Goal: Information Seeking & Learning: Learn about a topic

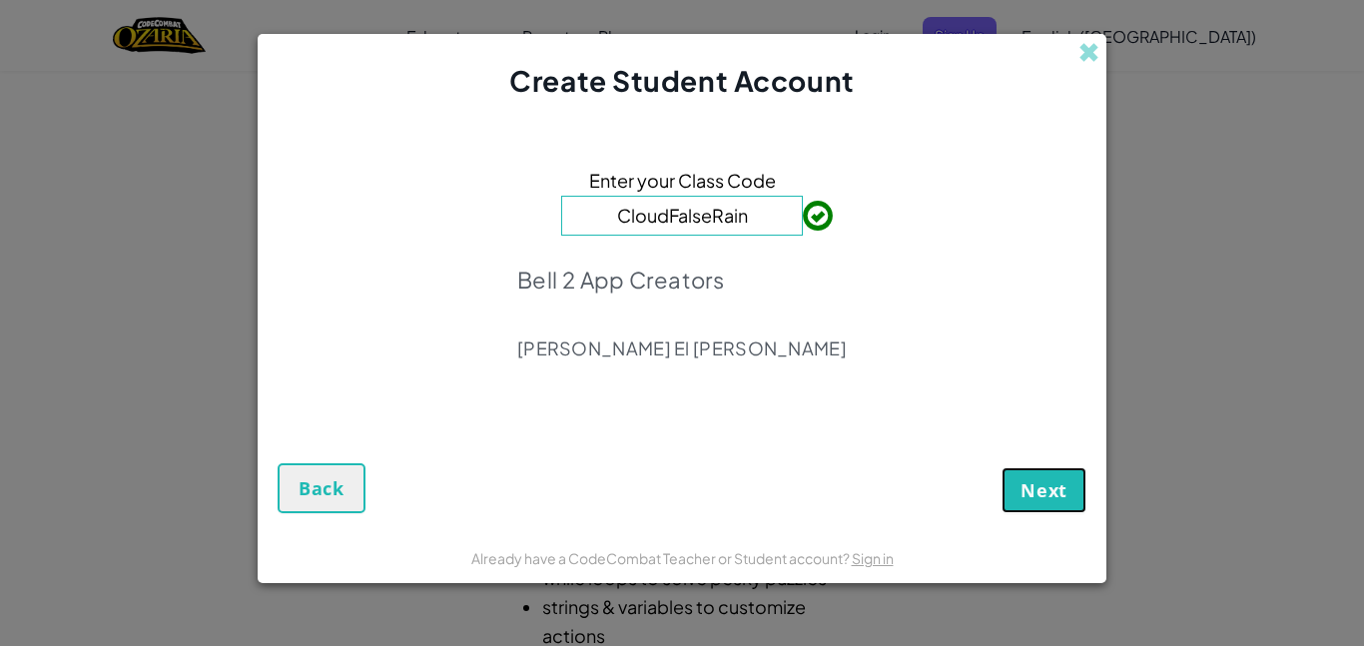
click at [1025, 512] on button "Next" at bounding box center [1044, 490] width 85 height 46
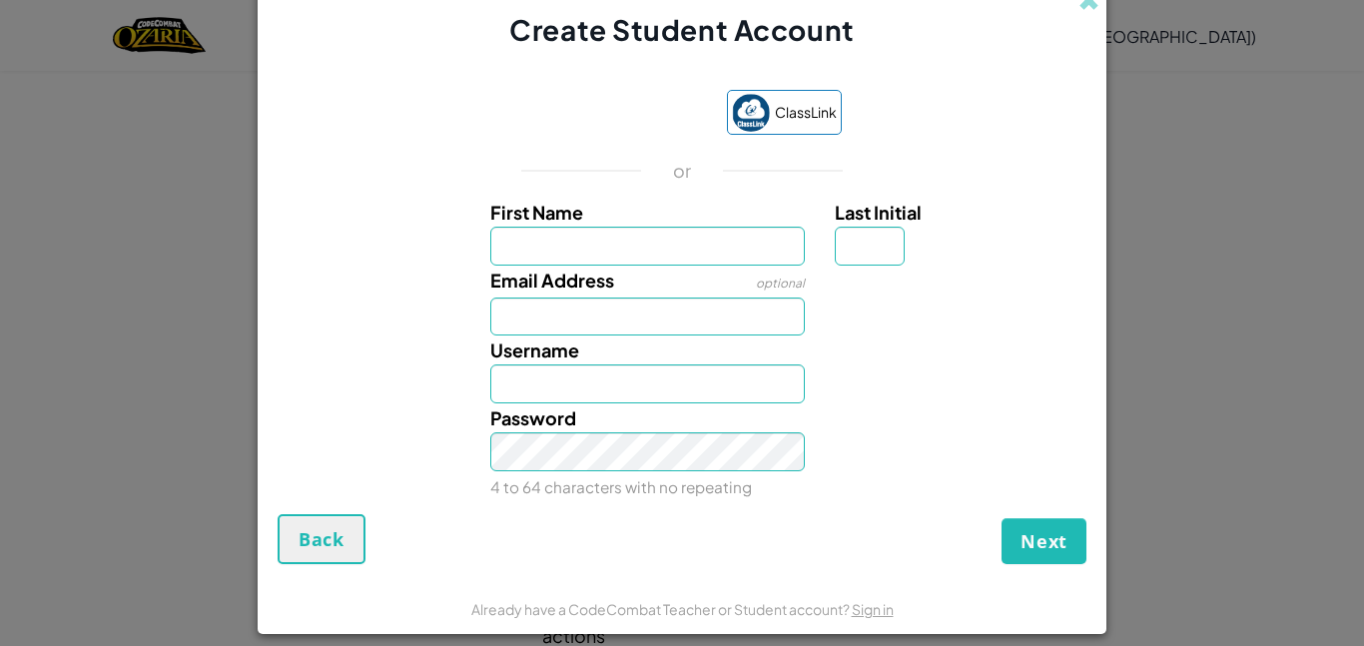
click at [883, 294] on div "Email Address optional" at bounding box center [682, 301] width 829 height 71
click at [699, 258] on input "First Name" at bounding box center [648, 246] width 316 height 39
type input "[PERSON_NAME]"
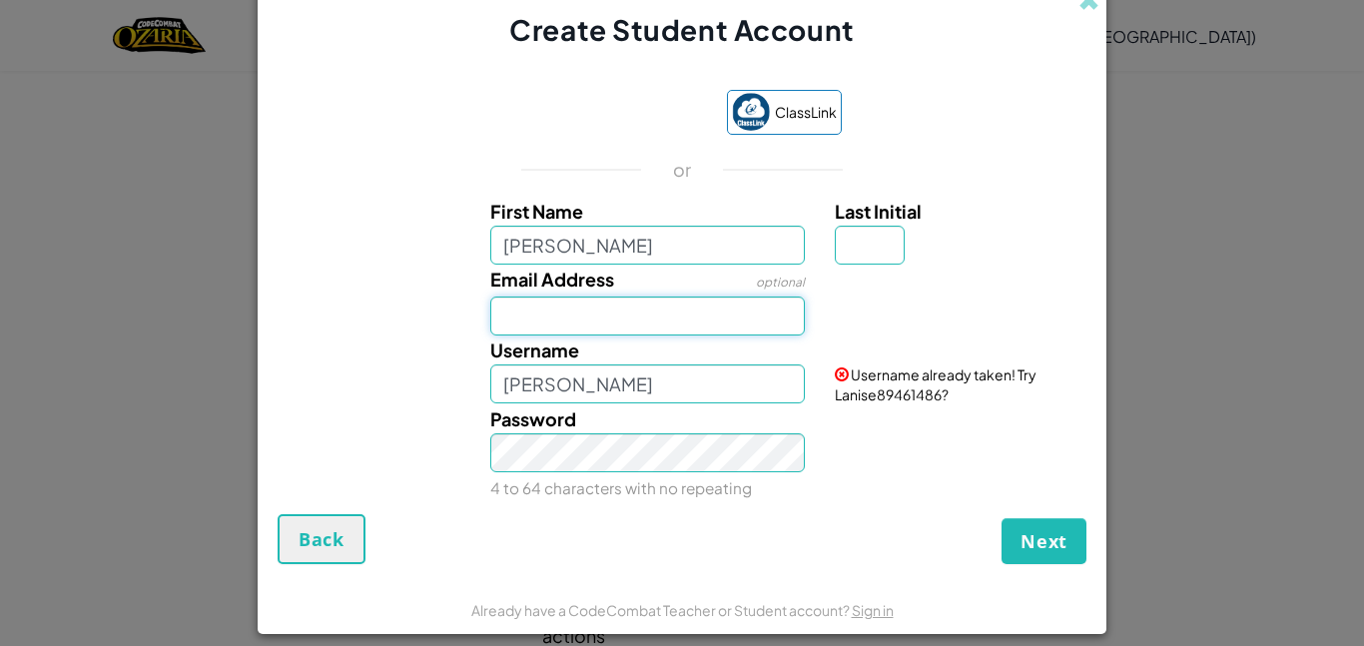
click at [674, 299] on input "Email Address" at bounding box center [648, 316] width 316 height 39
click at [556, 381] on input "[PERSON_NAME]" at bounding box center [648, 384] width 316 height 39
click at [545, 320] on input "Email Address" at bounding box center [648, 316] width 316 height 39
click at [559, 396] on input "[PERSON_NAME]" at bounding box center [648, 384] width 316 height 39
type input "L"
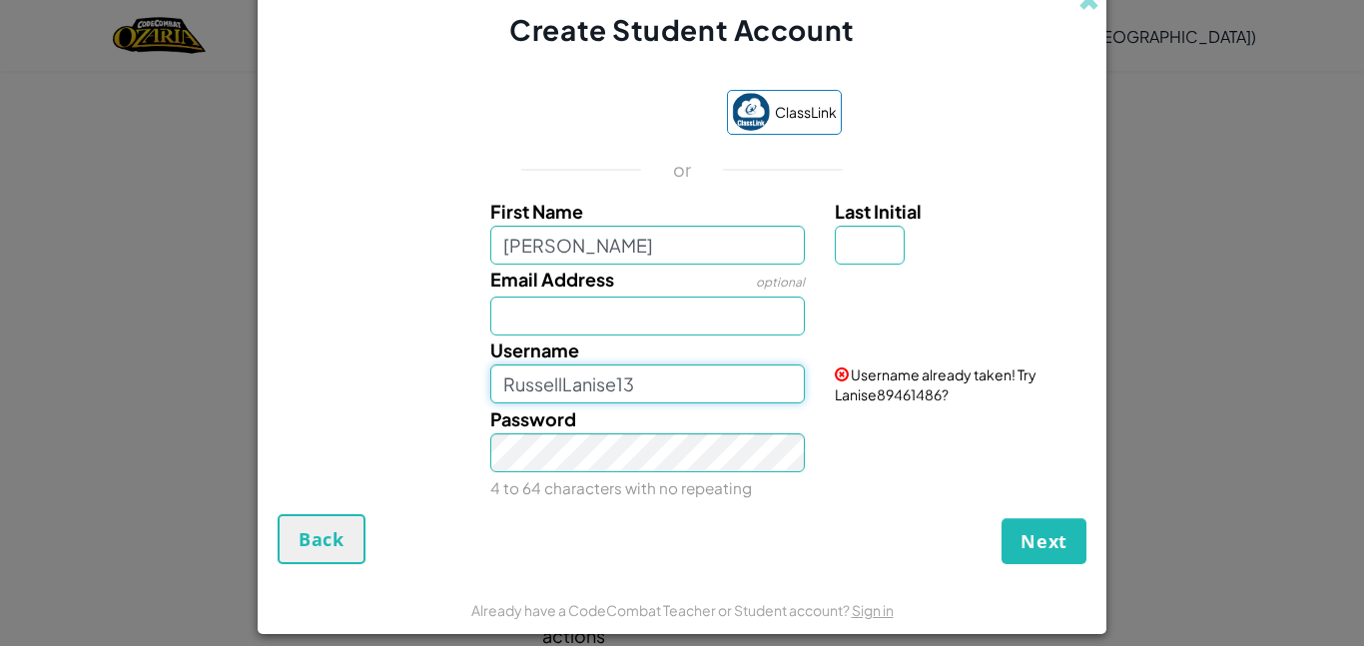
type input "RussellLanise13"
click at [685, 478] on small "4 to 64 characters with no repeating" at bounding box center [621, 487] width 262 height 19
click at [871, 256] on input "Last Initial" at bounding box center [870, 246] width 70 height 39
type input "R"
type input "LaniseR"
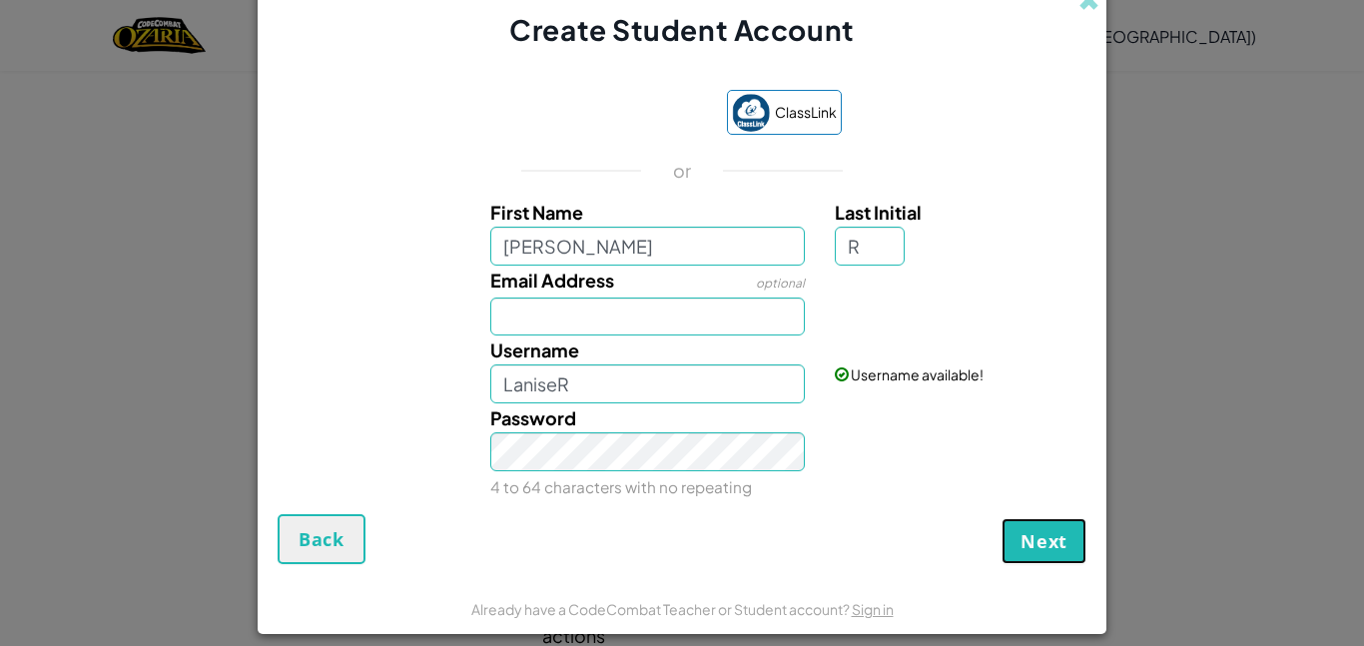
click at [1056, 545] on span "Next" at bounding box center [1044, 541] width 47 height 24
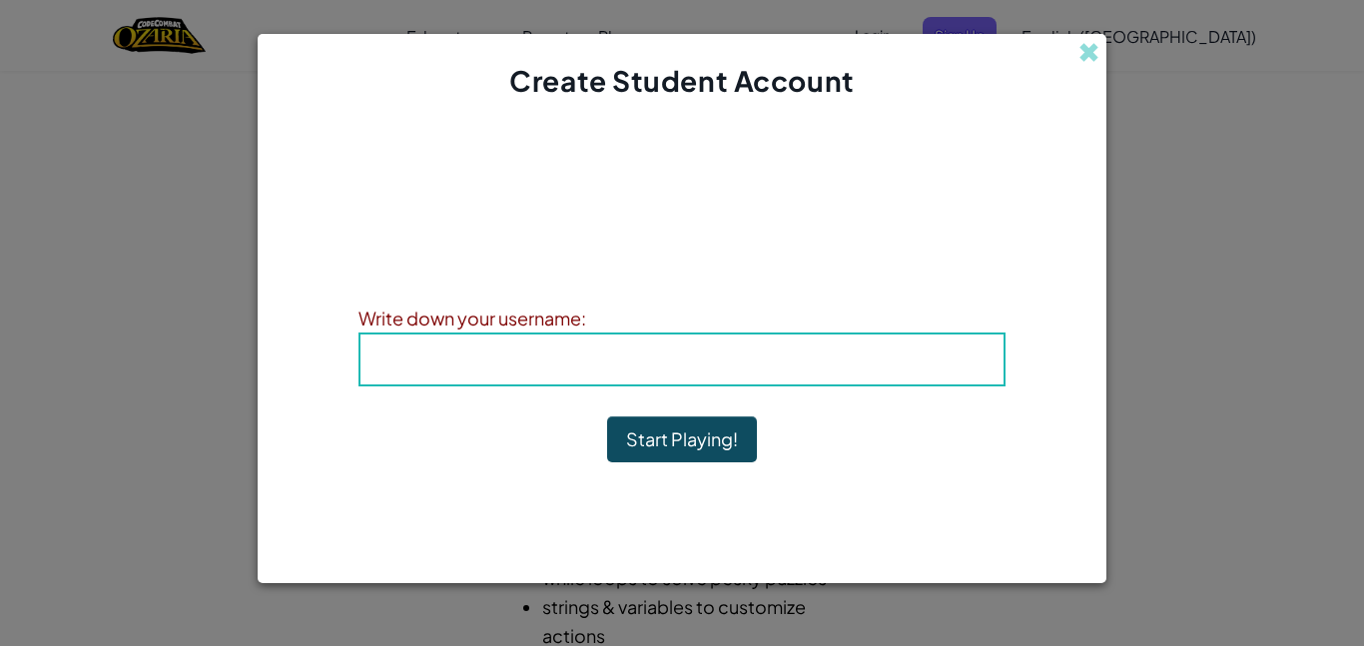
click at [862, 374] on h4 "Username : LaniseR" at bounding box center [682, 360] width 603 height 30
click at [862, 366] on h4 "Username : LaniseR" at bounding box center [682, 360] width 603 height 30
click at [858, 355] on h4 "Username : LaniseR" at bounding box center [682, 360] width 603 height 30
click at [416, 335] on div "Username : LaniseR" at bounding box center [682, 360] width 647 height 54
click at [481, 358] on h4 "Username : LaniseR" at bounding box center [682, 360] width 603 height 30
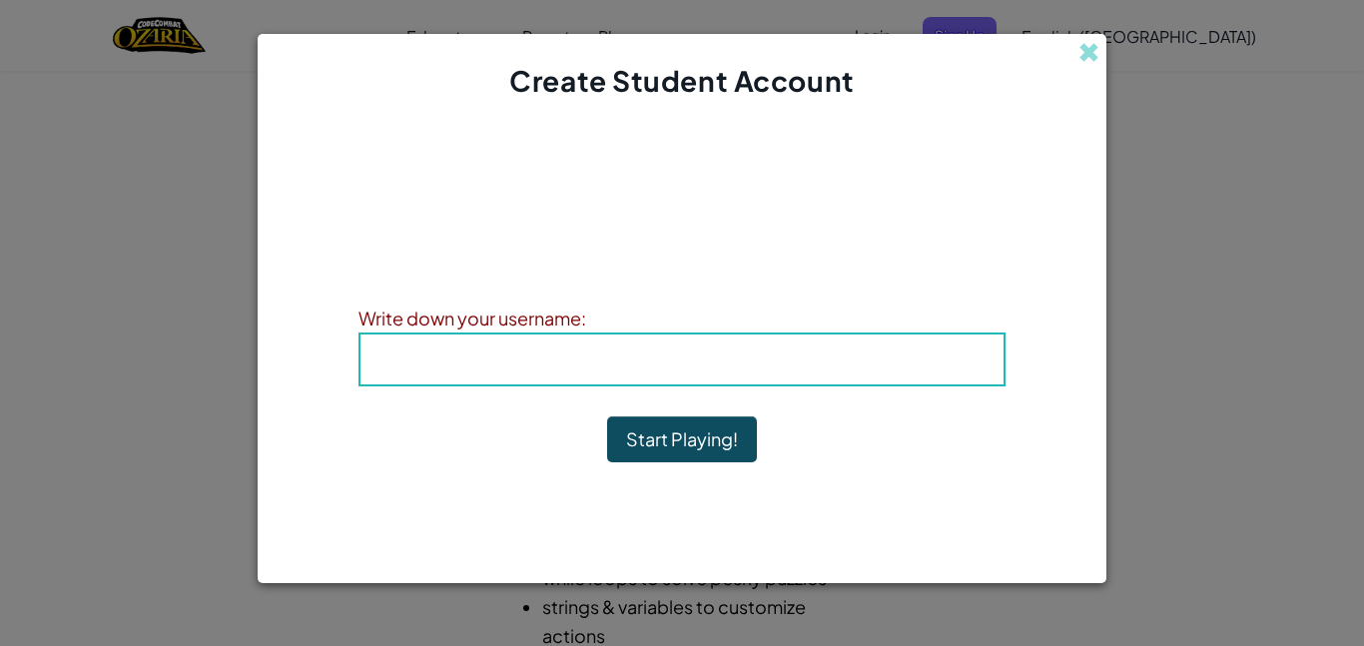
click at [621, 352] on span "Username" at bounding box center [637, 359] width 104 height 23
click at [694, 348] on b "Username : LaniseR" at bounding box center [682, 359] width 194 height 23
click at [582, 374] on h4 "Username : LaniseR" at bounding box center [682, 360] width 603 height 30
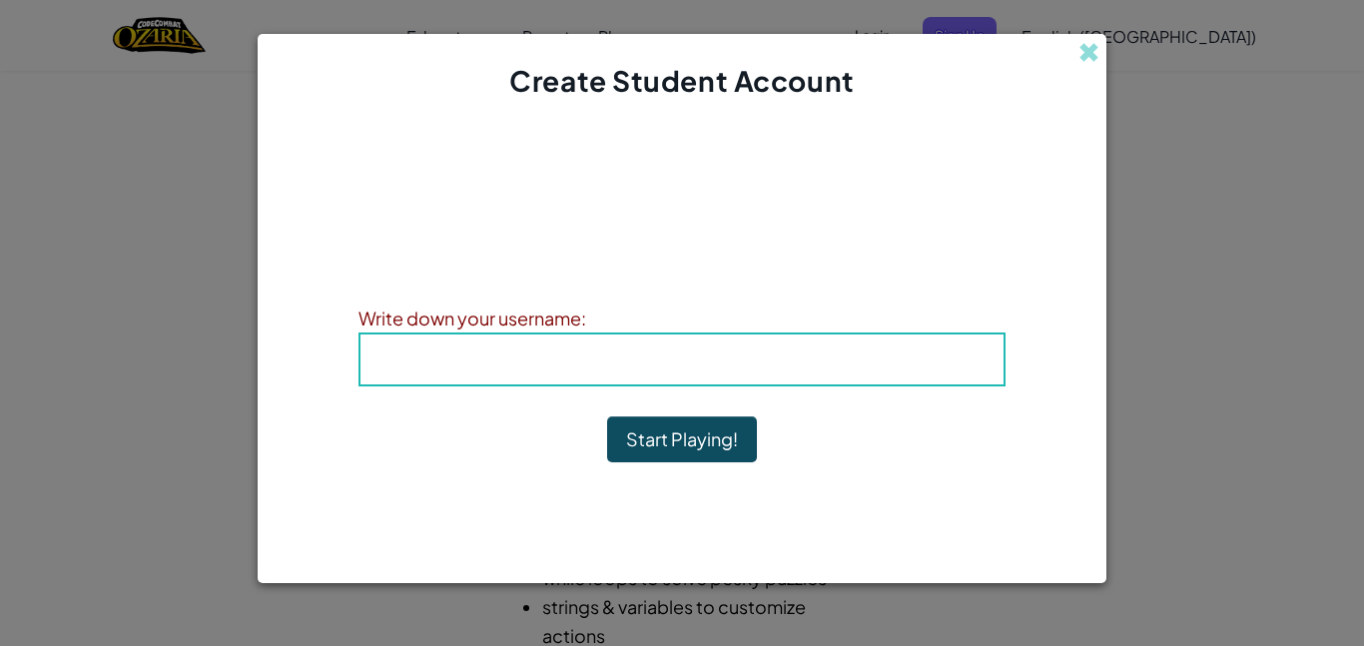
click at [582, 372] on h4 "Username : LaniseR" at bounding box center [682, 360] width 603 height 30
click at [584, 354] on h4 "Username : LaniseR" at bounding box center [682, 360] width 603 height 30
click at [407, 347] on h4 "Username : LaniseR" at bounding box center [682, 360] width 603 height 30
click at [651, 449] on button "Start Playing!" at bounding box center [682, 439] width 150 height 46
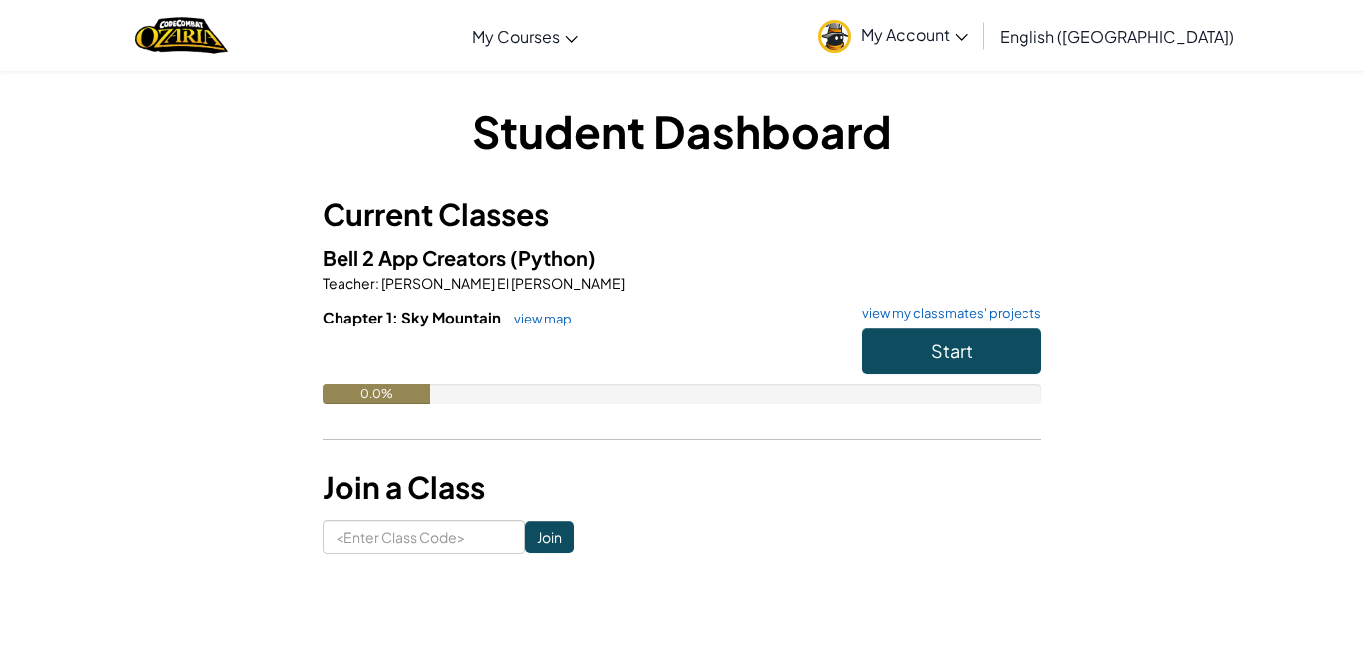
click at [968, 24] on span "My Account" at bounding box center [914, 34] width 107 height 21
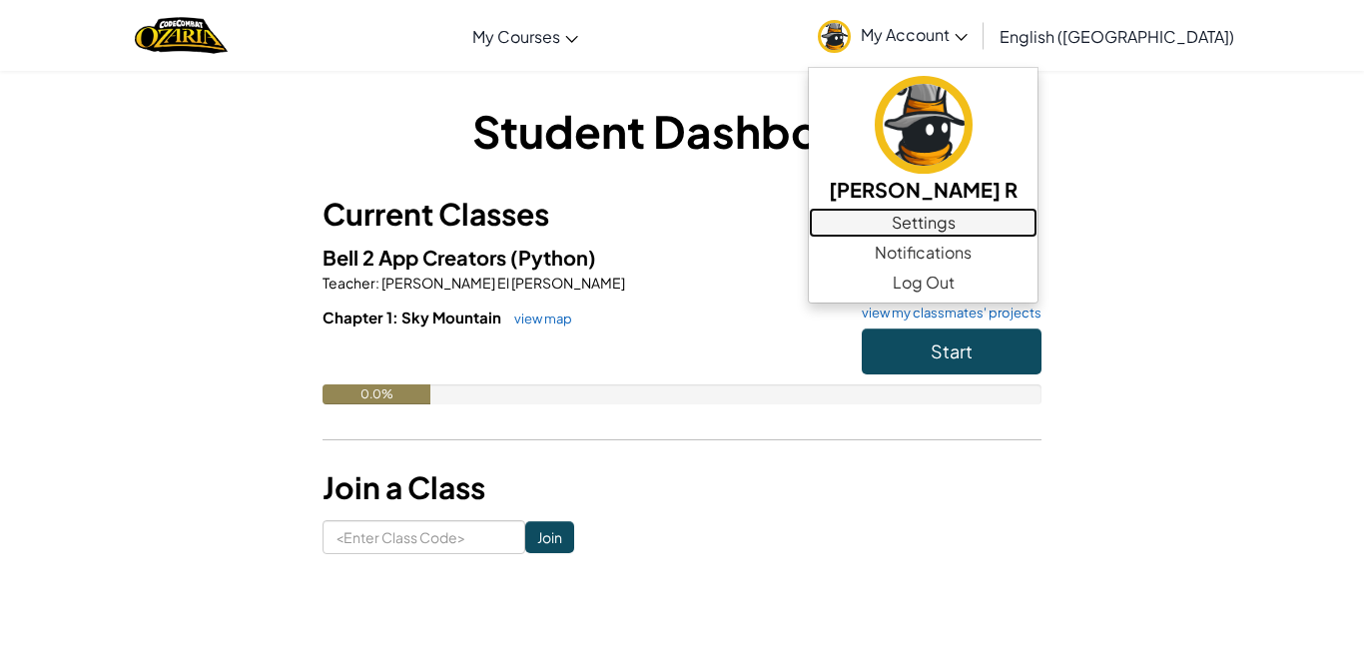
click at [1018, 211] on link "Settings" at bounding box center [923, 223] width 229 height 30
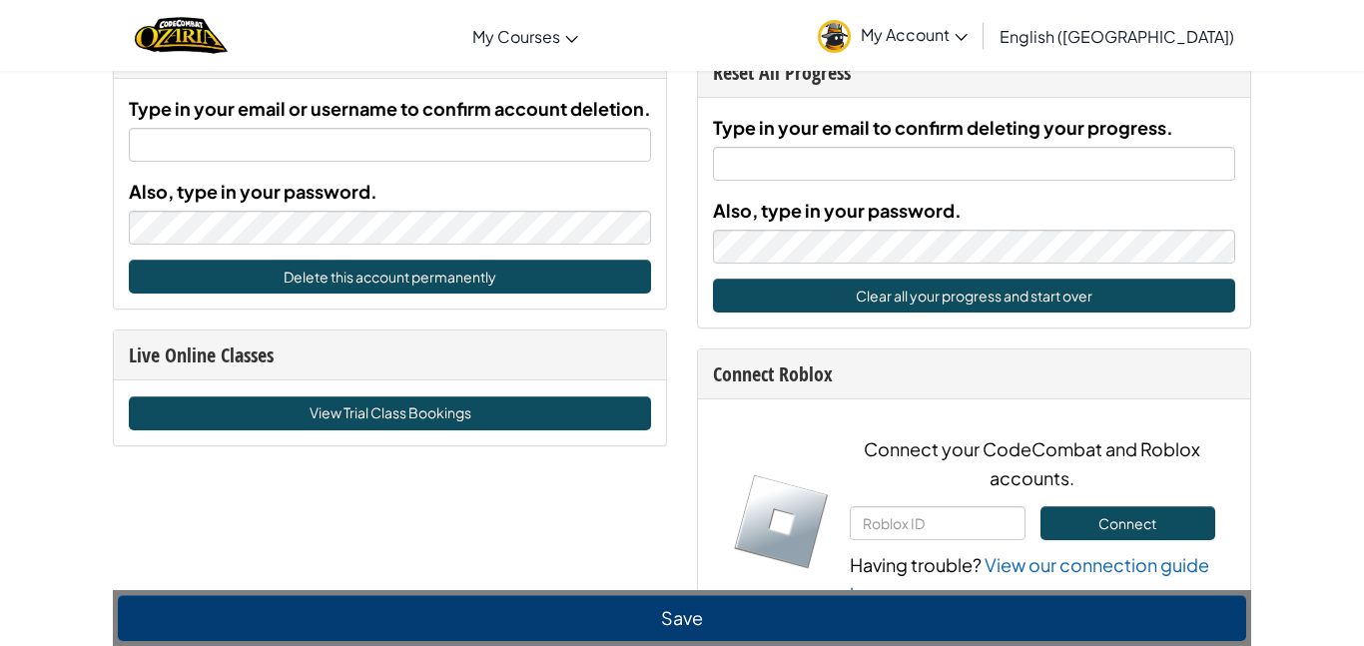
scroll to position [728, 0]
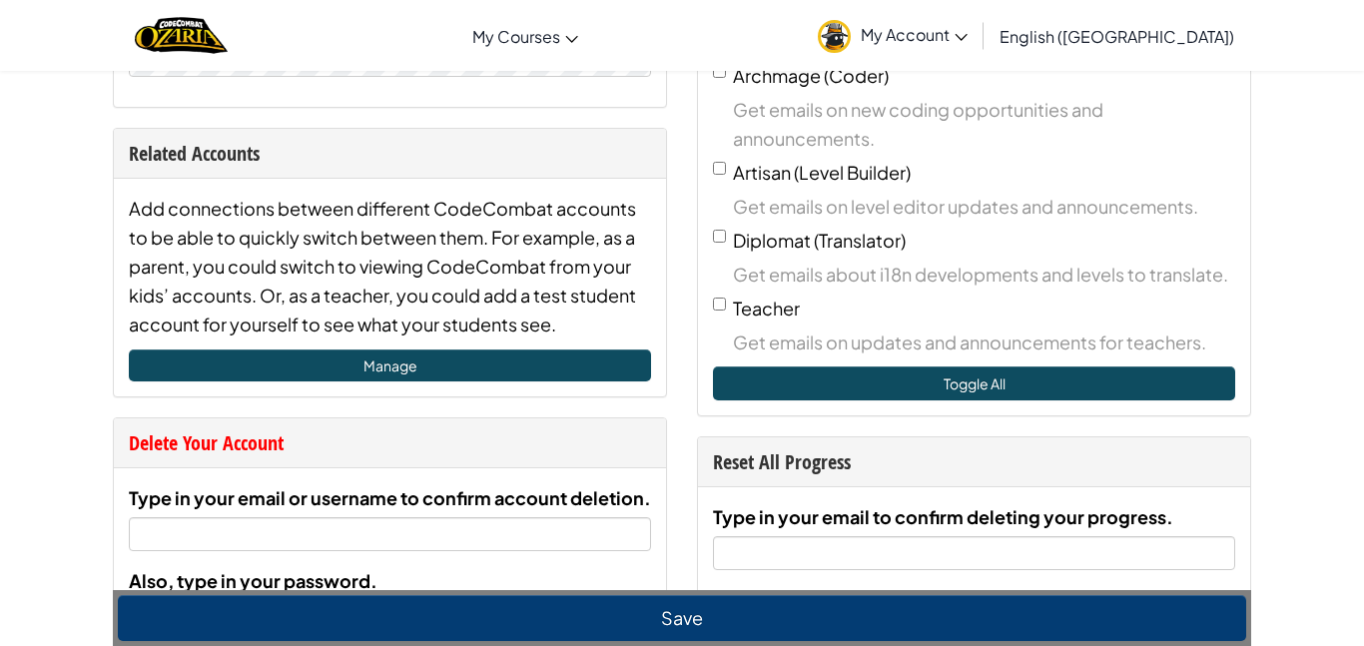
click at [851, 47] on img at bounding box center [834, 36] width 33 height 33
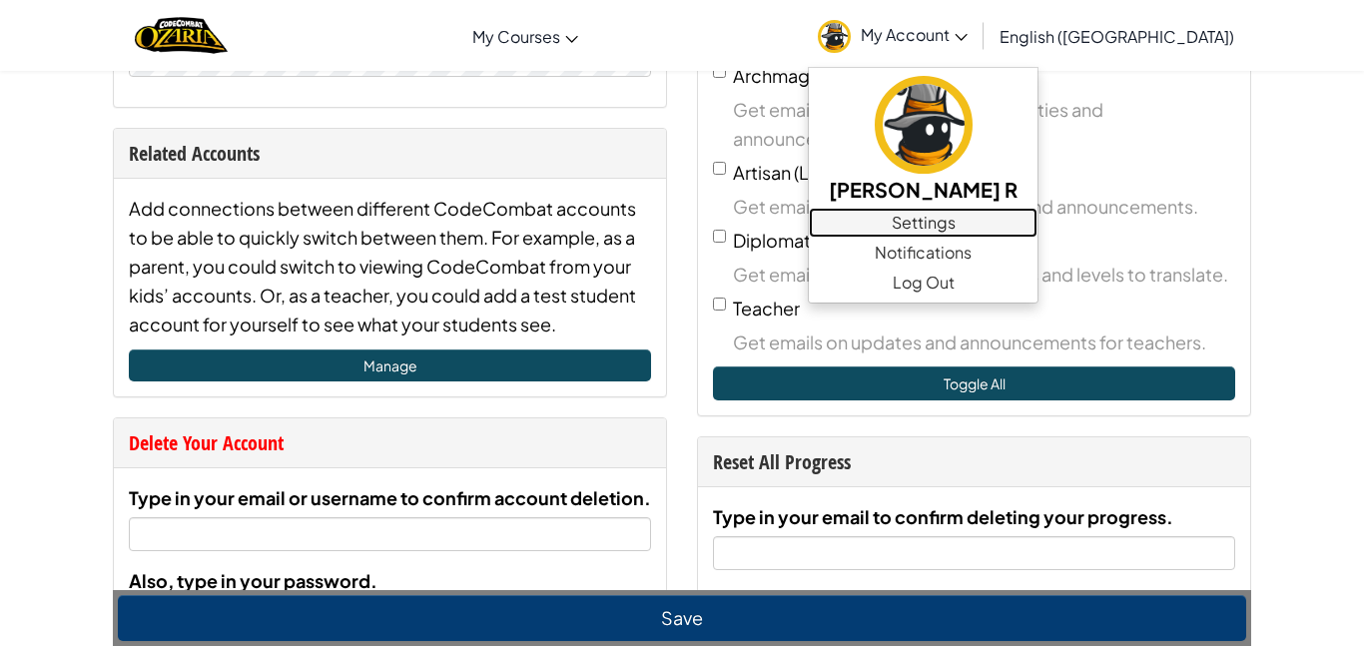
click at [998, 219] on link "Settings" at bounding box center [923, 223] width 229 height 30
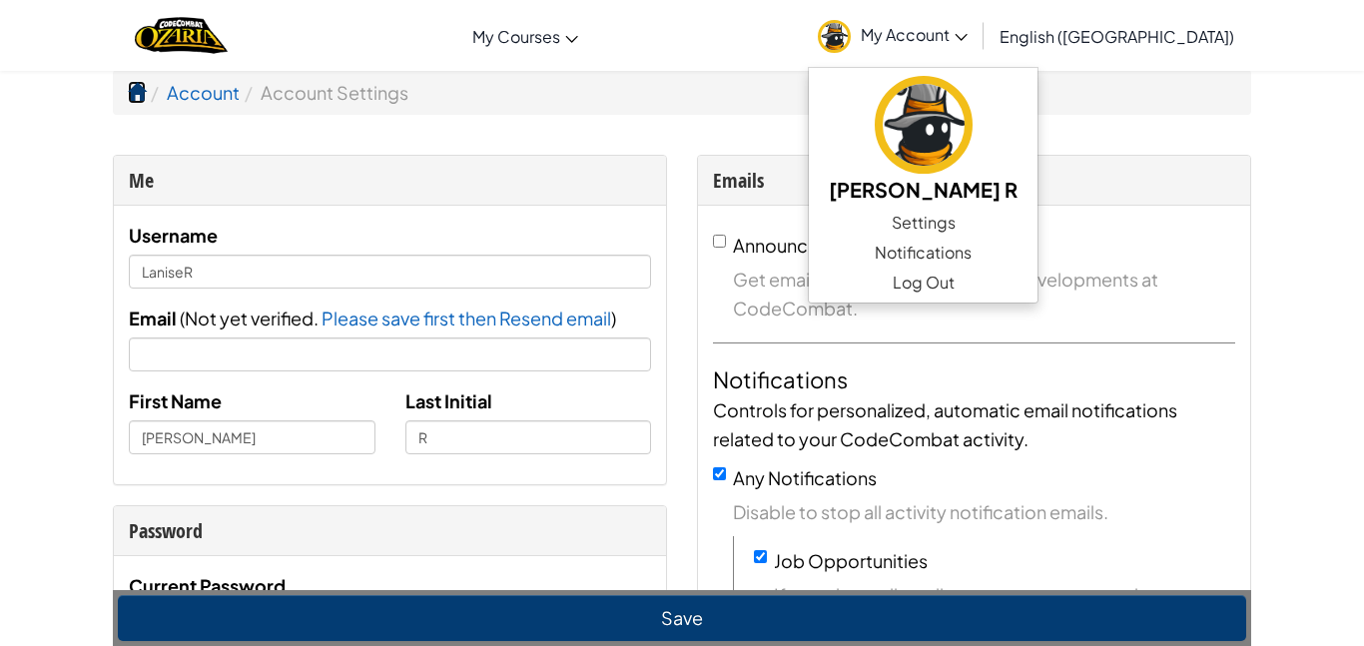
click at [142, 83] on span at bounding box center [137, 92] width 18 height 18
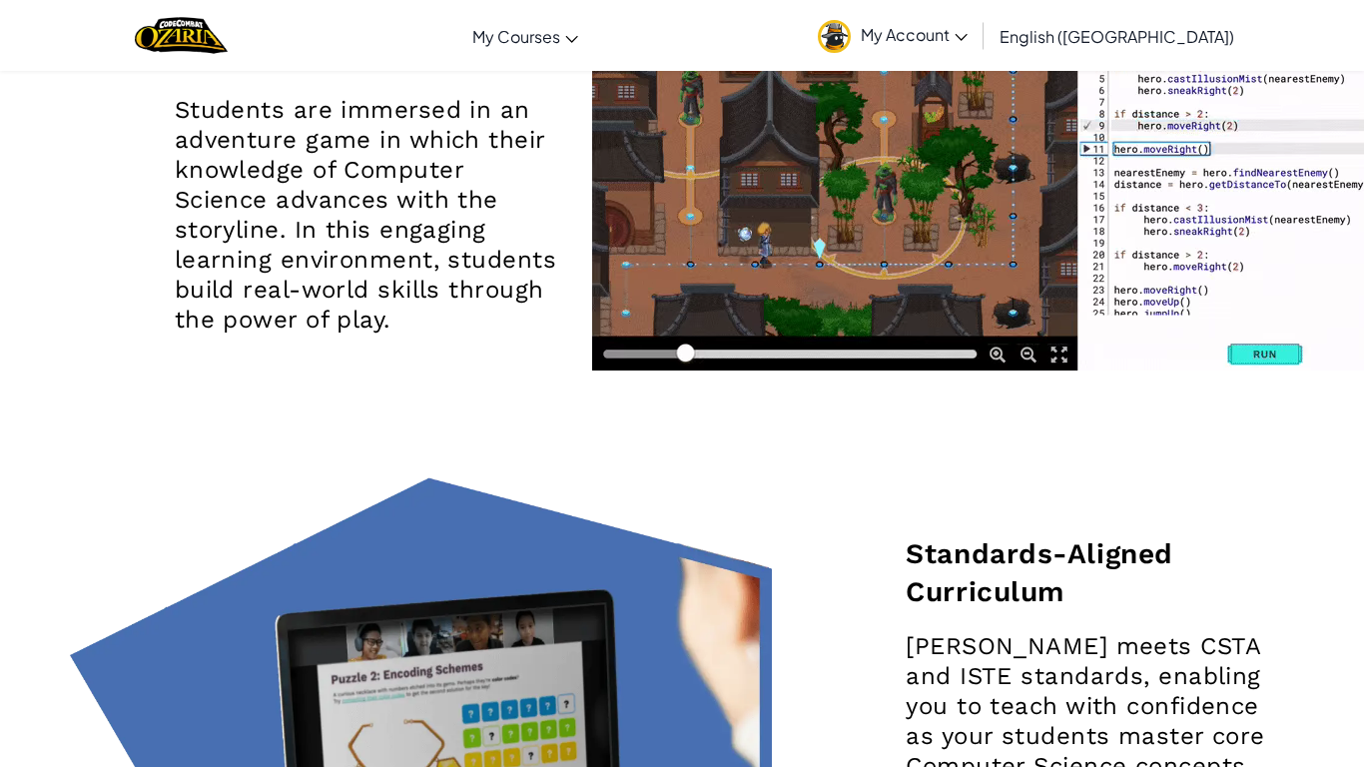
scroll to position [2521, 0]
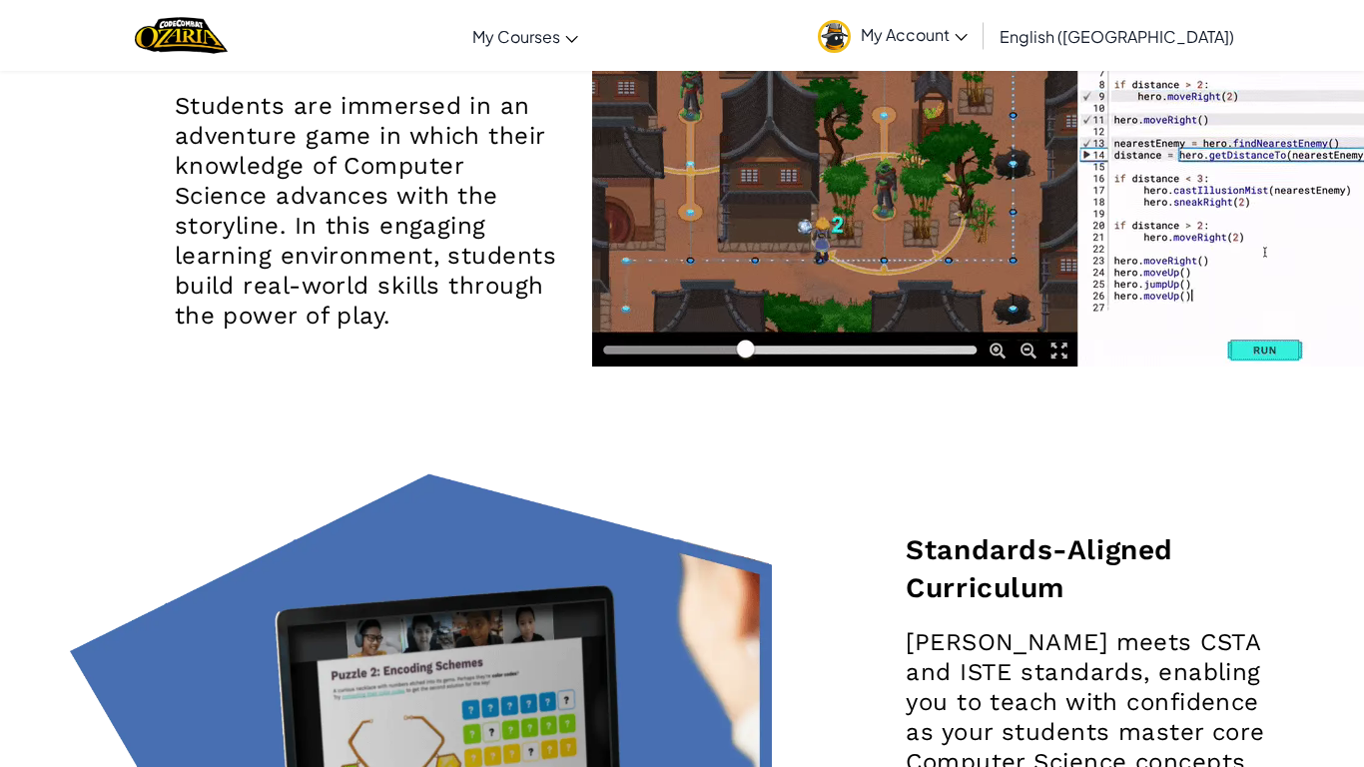
click at [968, 32] on span "My Account" at bounding box center [914, 34] width 107 height 21
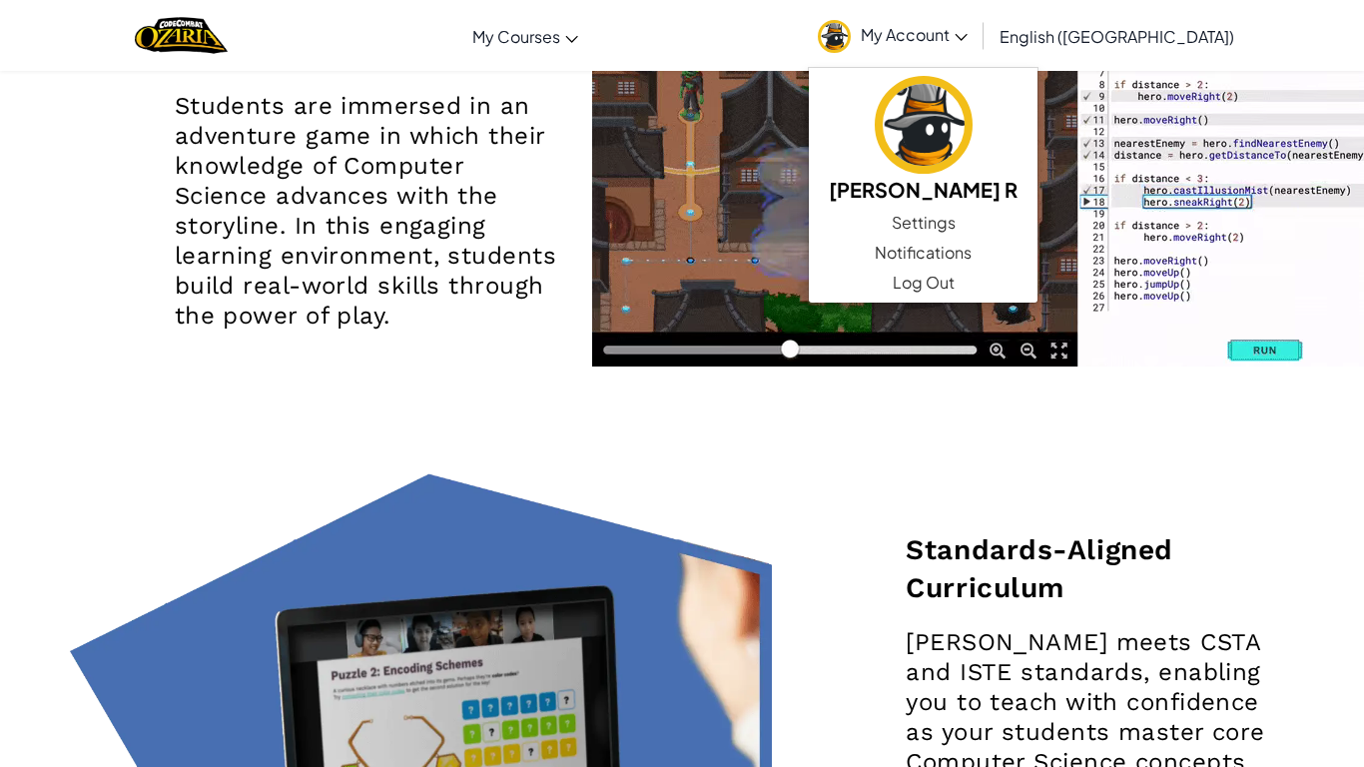
click at [968, 32] on span "My Account" at bounding box center [914, 34] width 107 height 21
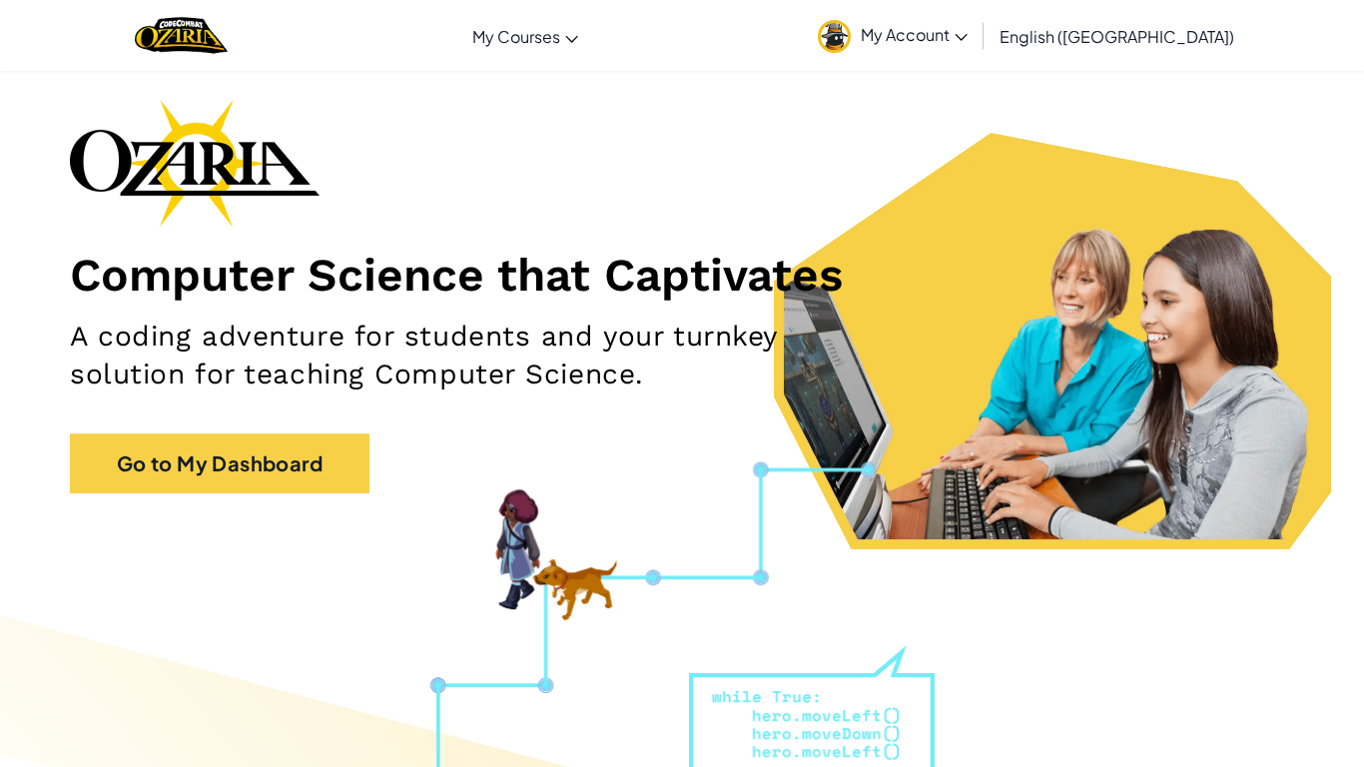
scroll to position [0, 0]
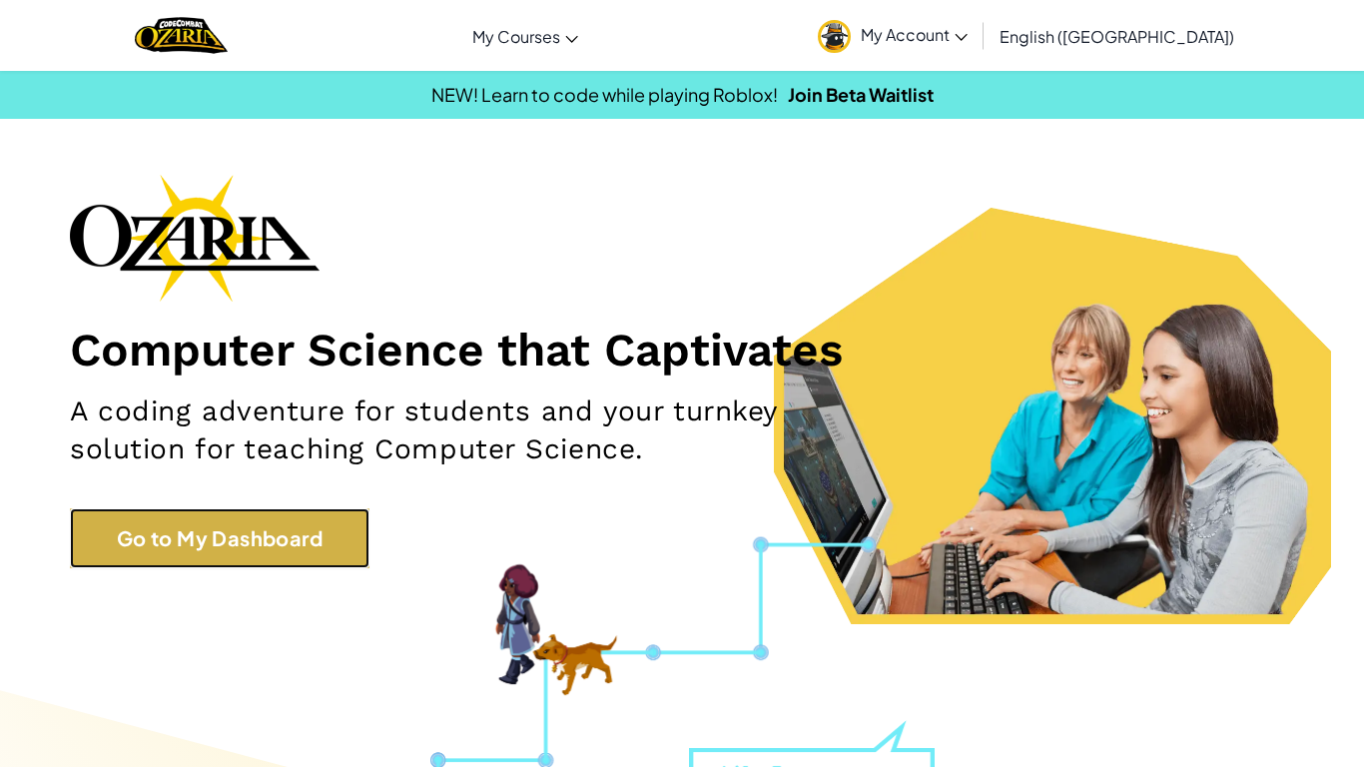
click at [270, 525] on link "Go to My Dashboard" at bounding box center [220, 538] width 300 height 60
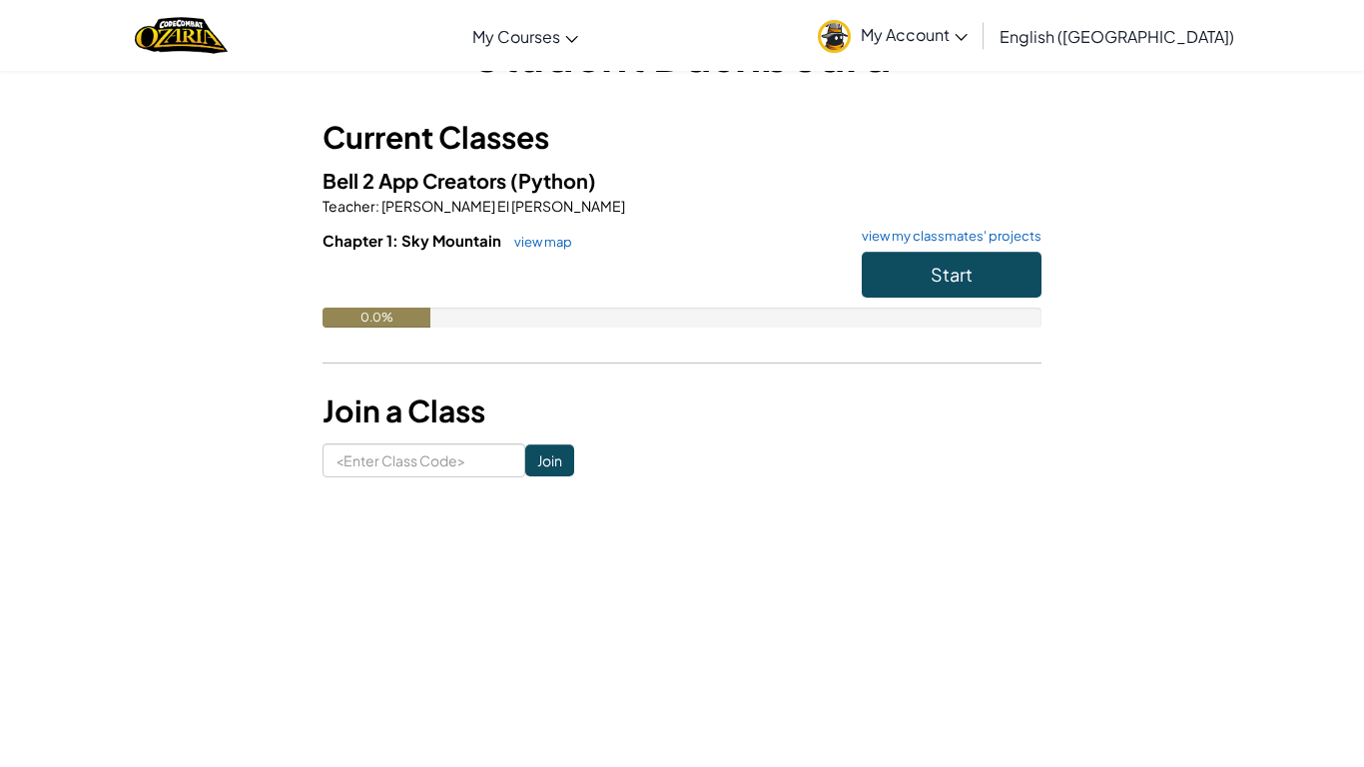
scroll to position [78, 0]
click at [871, 293] on button "Start" at bounding box center [952, 274] width 180 height 46
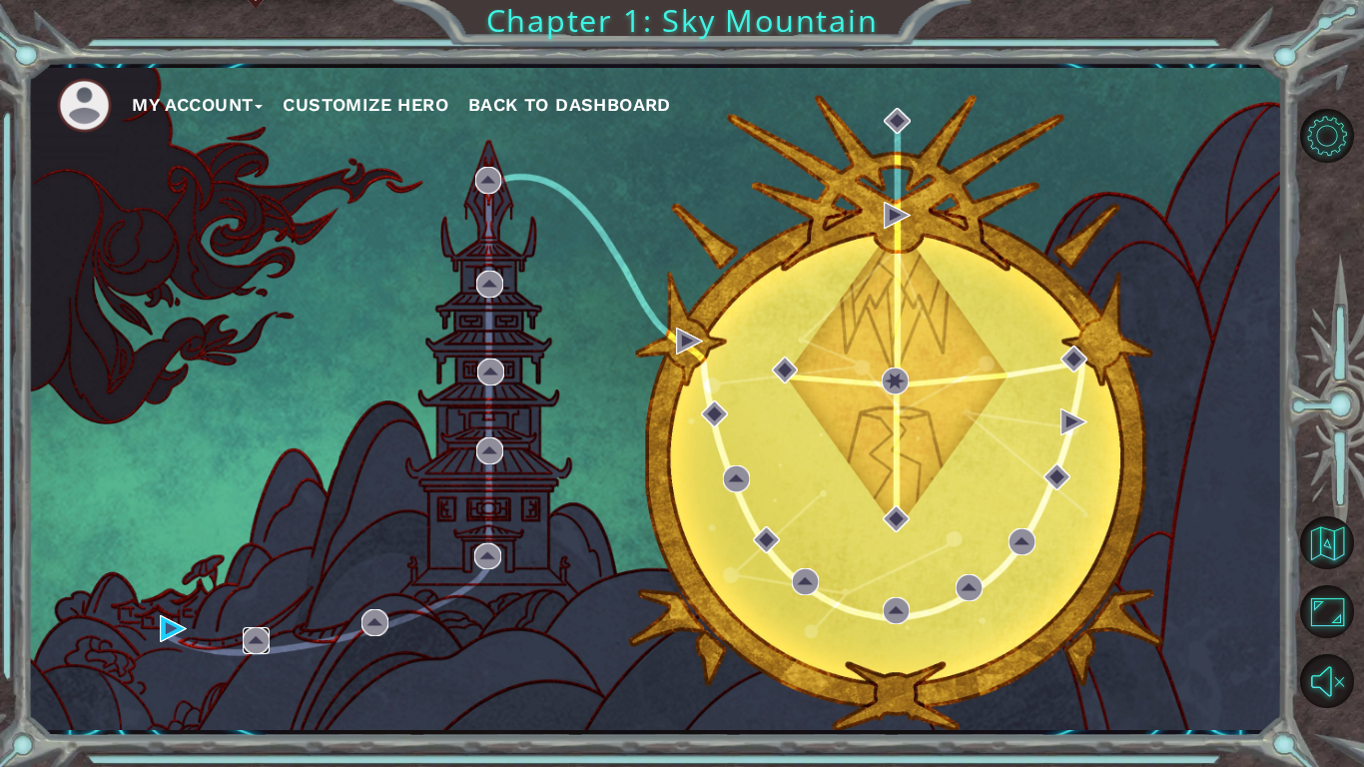
click at [258, 637] on img at bounding box center [256, 640] width 27 height 27
click at [157, 634] on div "My Account Customize Hero Back to Dashboard" at bounding box center [654, 399] width 1255 height 662
click at [164, 634] on img at bounding box center [173, 628] width 27 height 27
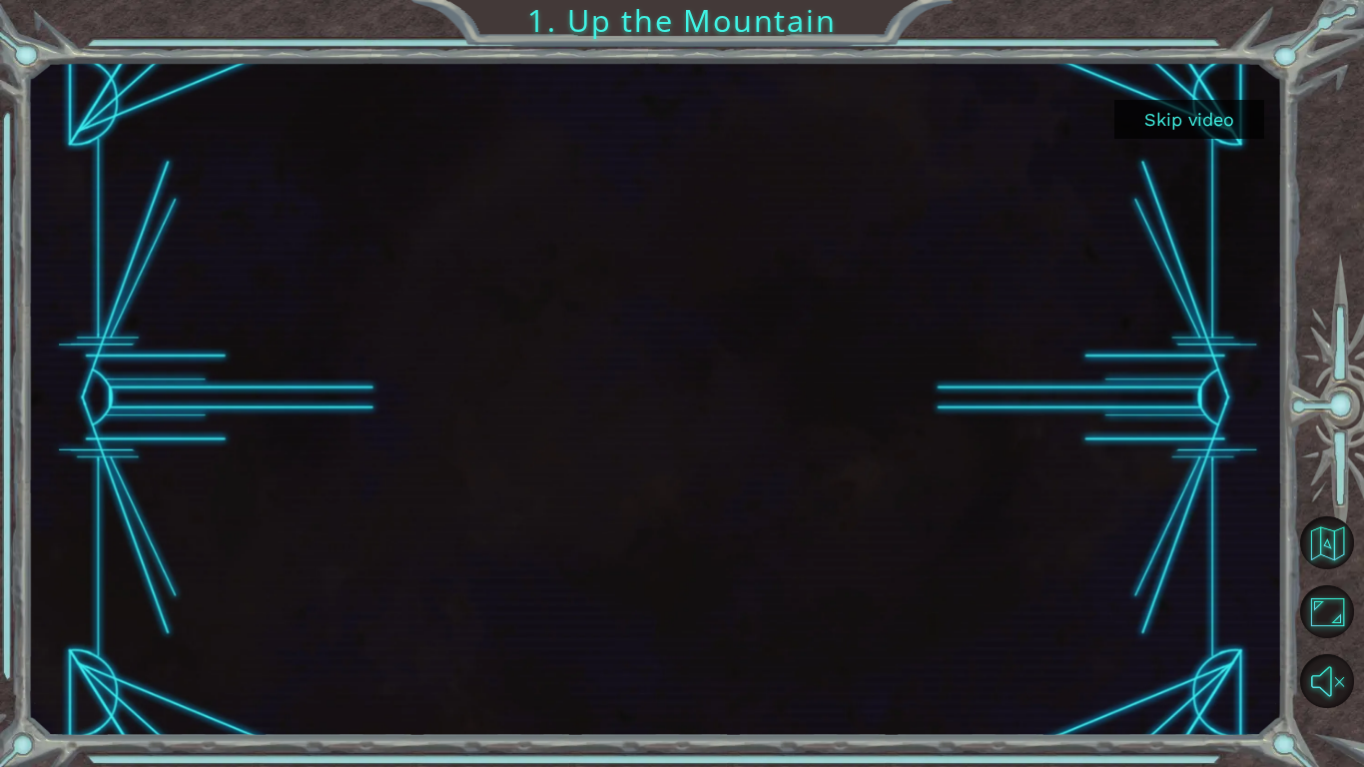
click at [1183, 119] on button "Skip video" at bounding box center [1190, 119] width 150 height 39
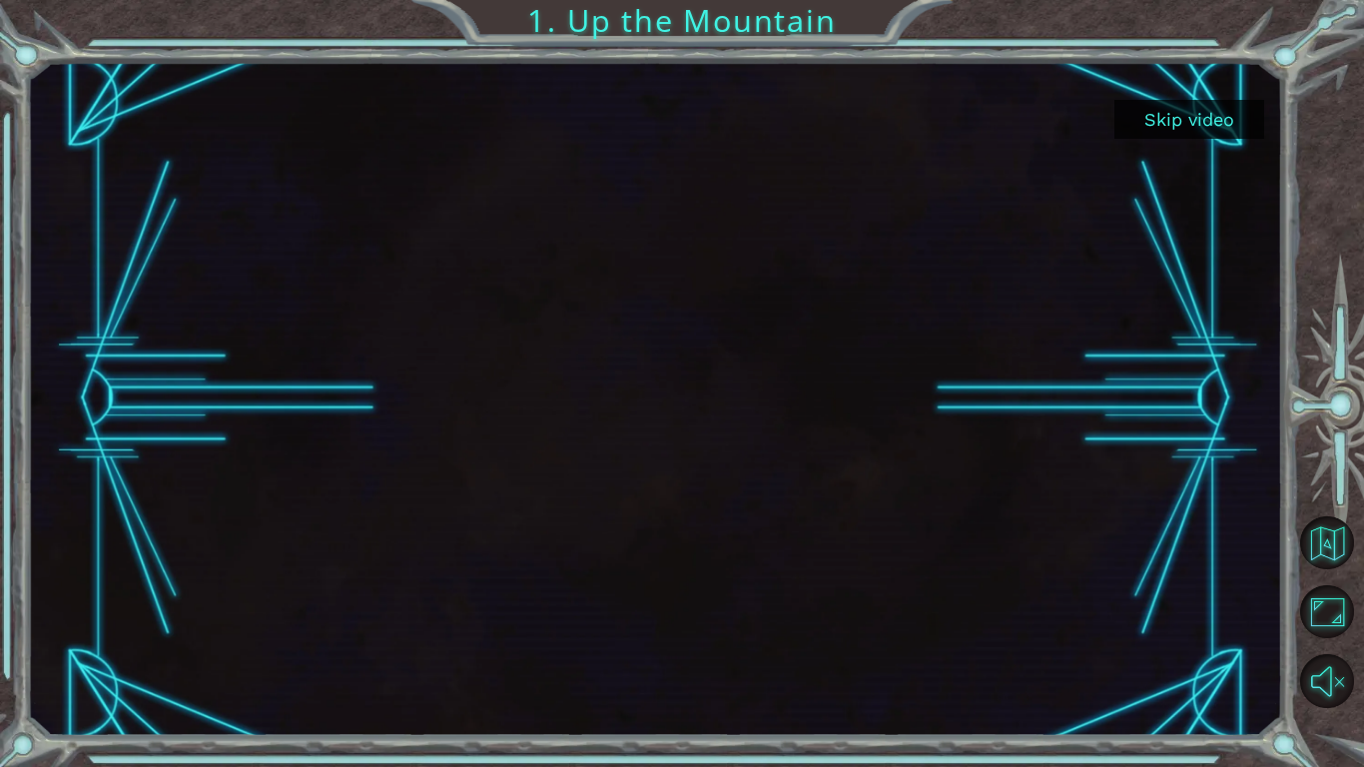
click at [1183, 119] on button "Skip video" at bounding box center [1190, 119] width 150 height 39
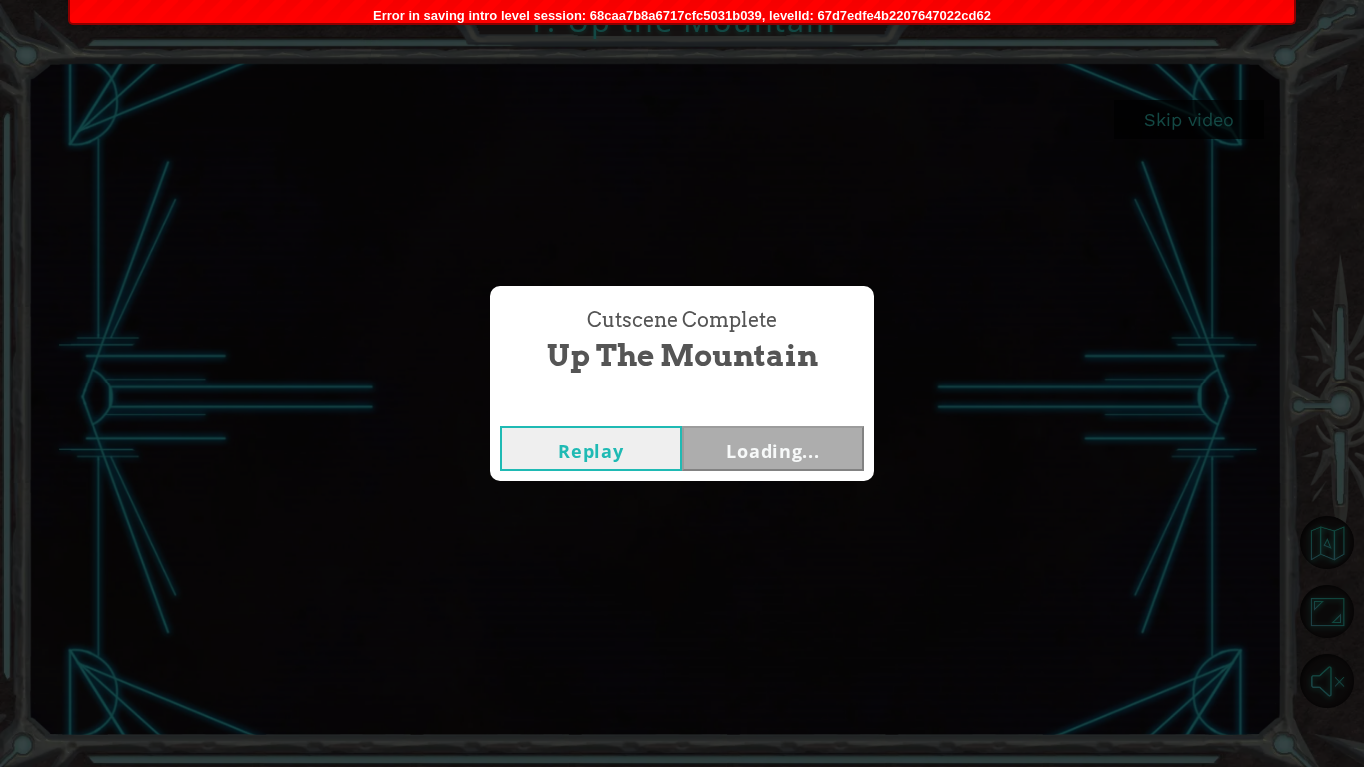
click at [1183, 119] on div "Cutscene Complete Up the Mountain Replay Loading..." at bounding box center [682, 383] width 1364 height 767
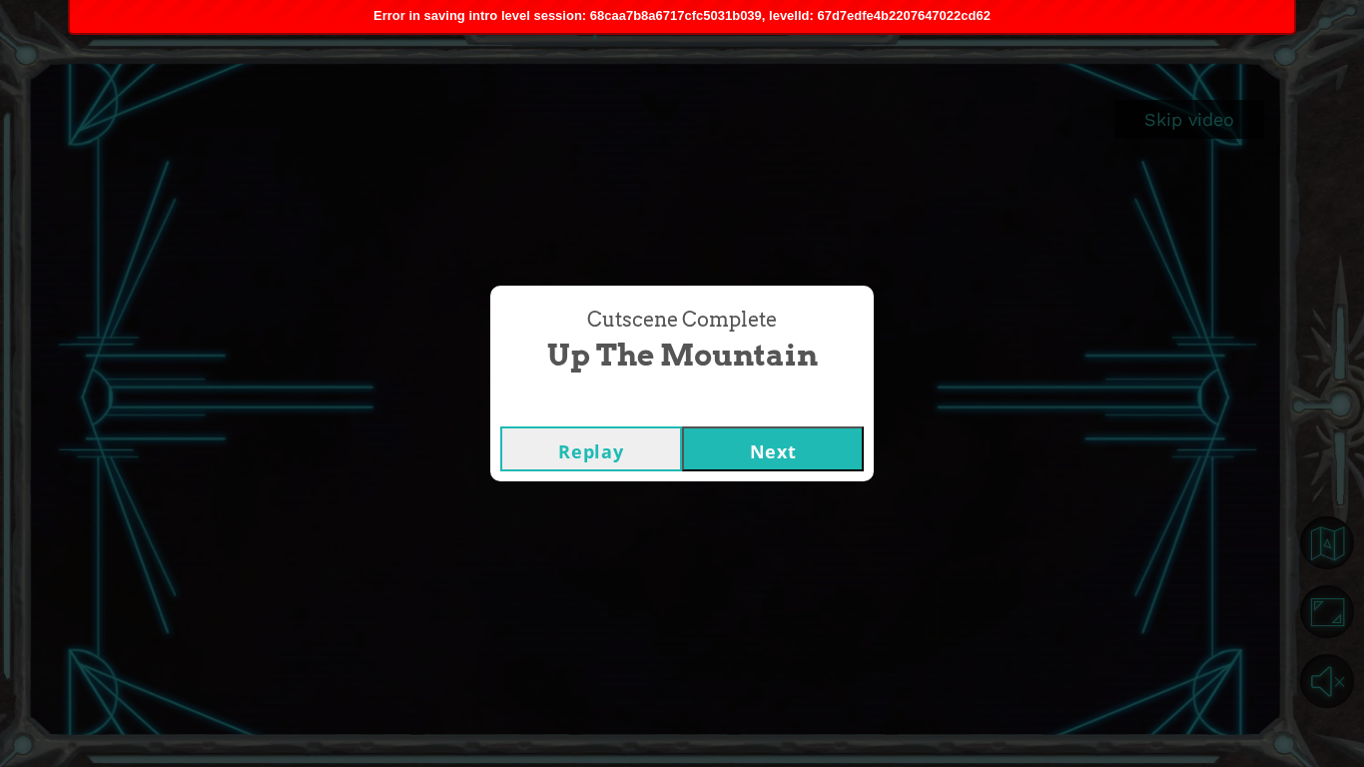
click at [785, 436] on button "Next" at bounding box center [773, 448] width 182 height 45
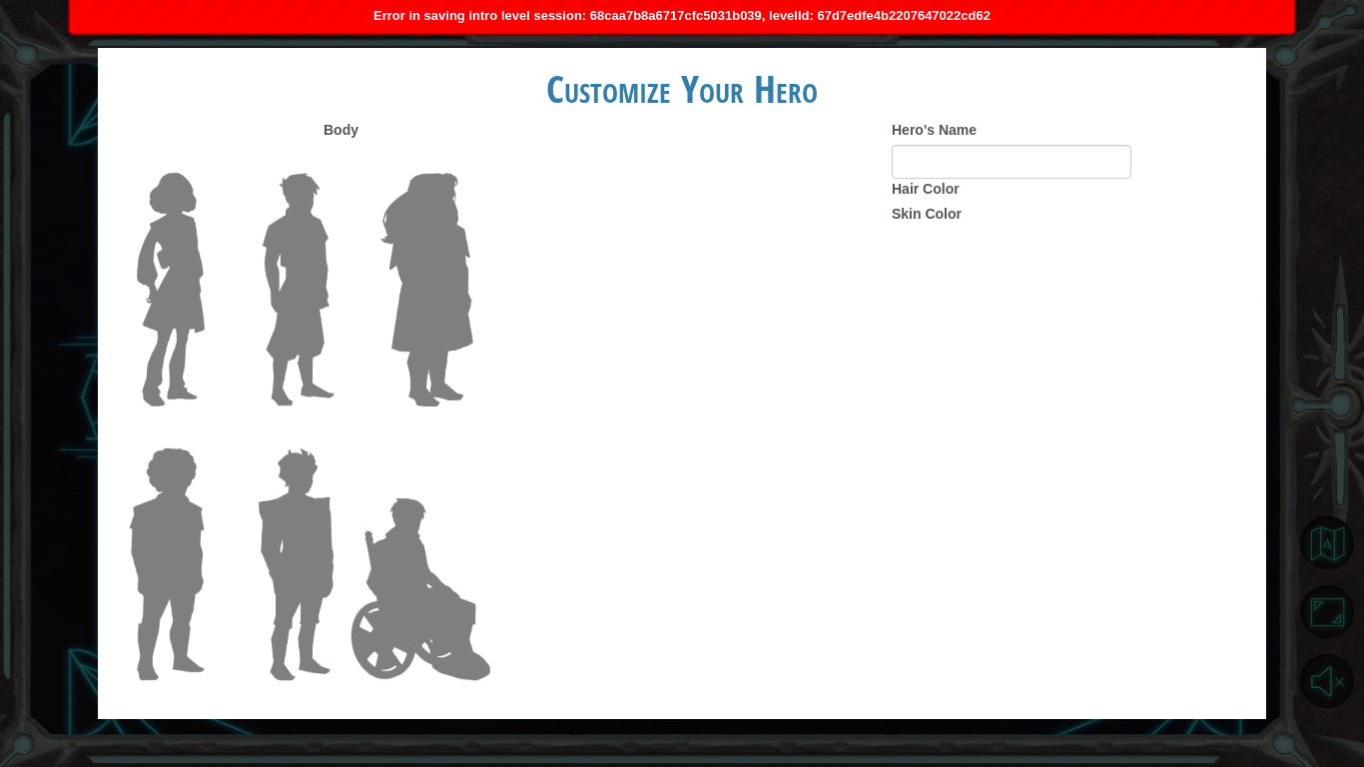
click at [785, 436] on div "Body Hero's Name Hair Color Skin Color" at bounding box center [682, 407] width 1169 height 574
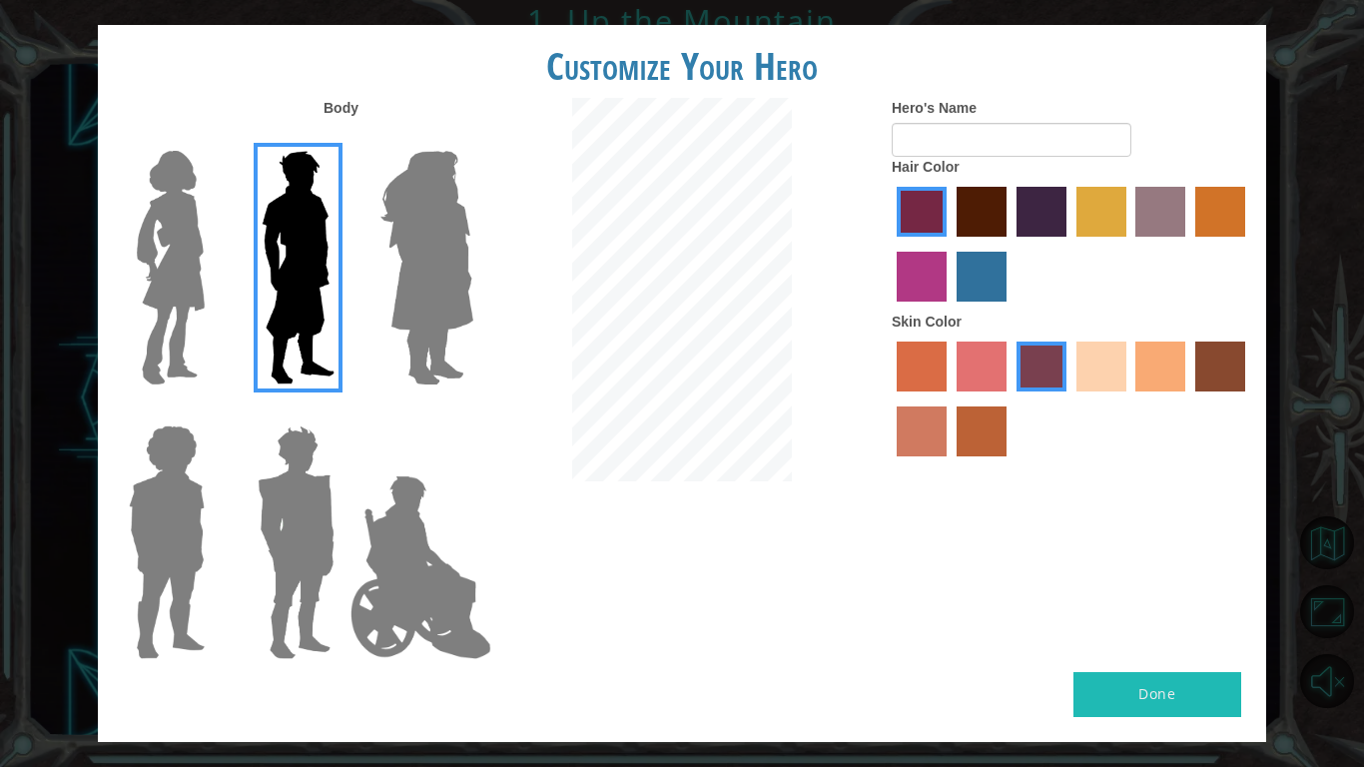
click at [424, 233] on img at bounding box center [427, 268] width 109 height 250
click at [472, 138] on input "Hero Amethyst" at bounding box center [472, 138] width 0 height 0
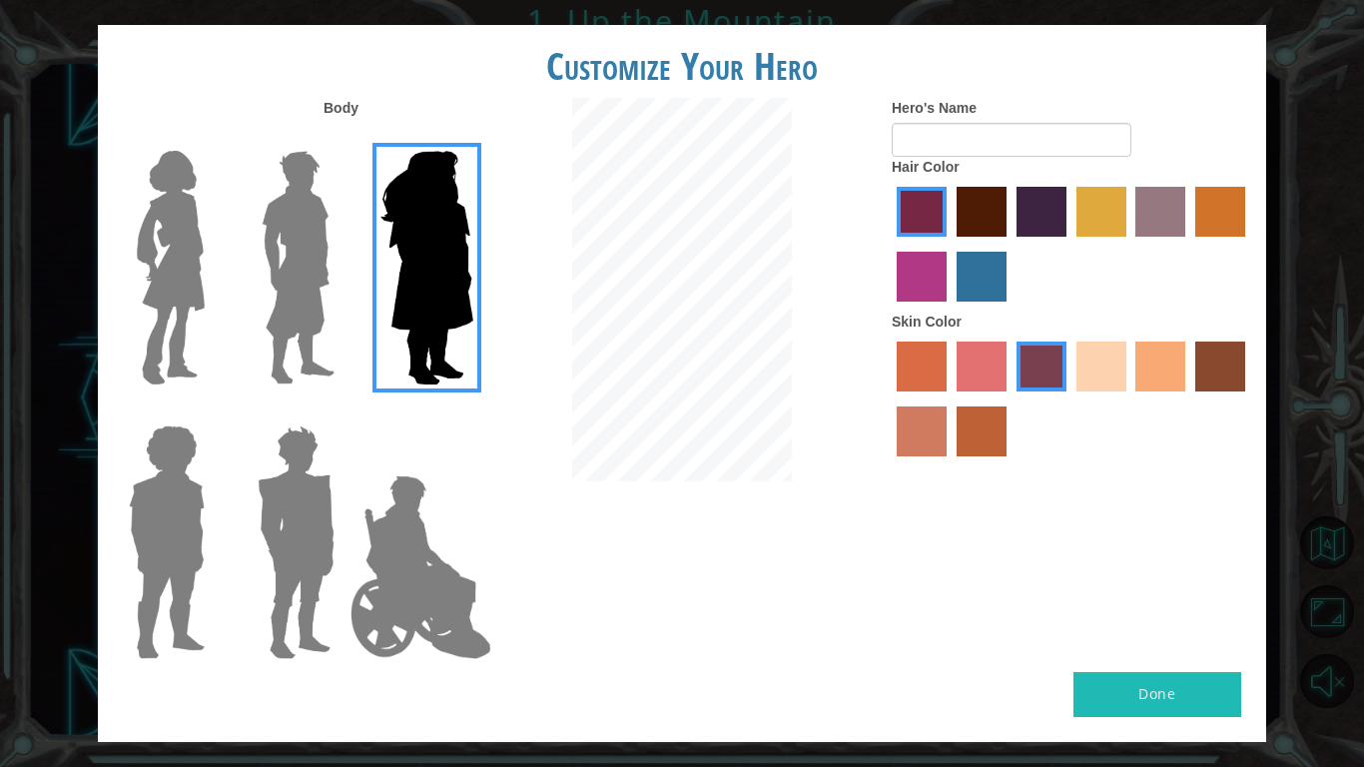
click at [389, 639] on img at bounding box center [421, 567] width 157 height 200
click at [472, 412] on input "Hero Jamie" at bounding box center [472, 412] width 0 height 0
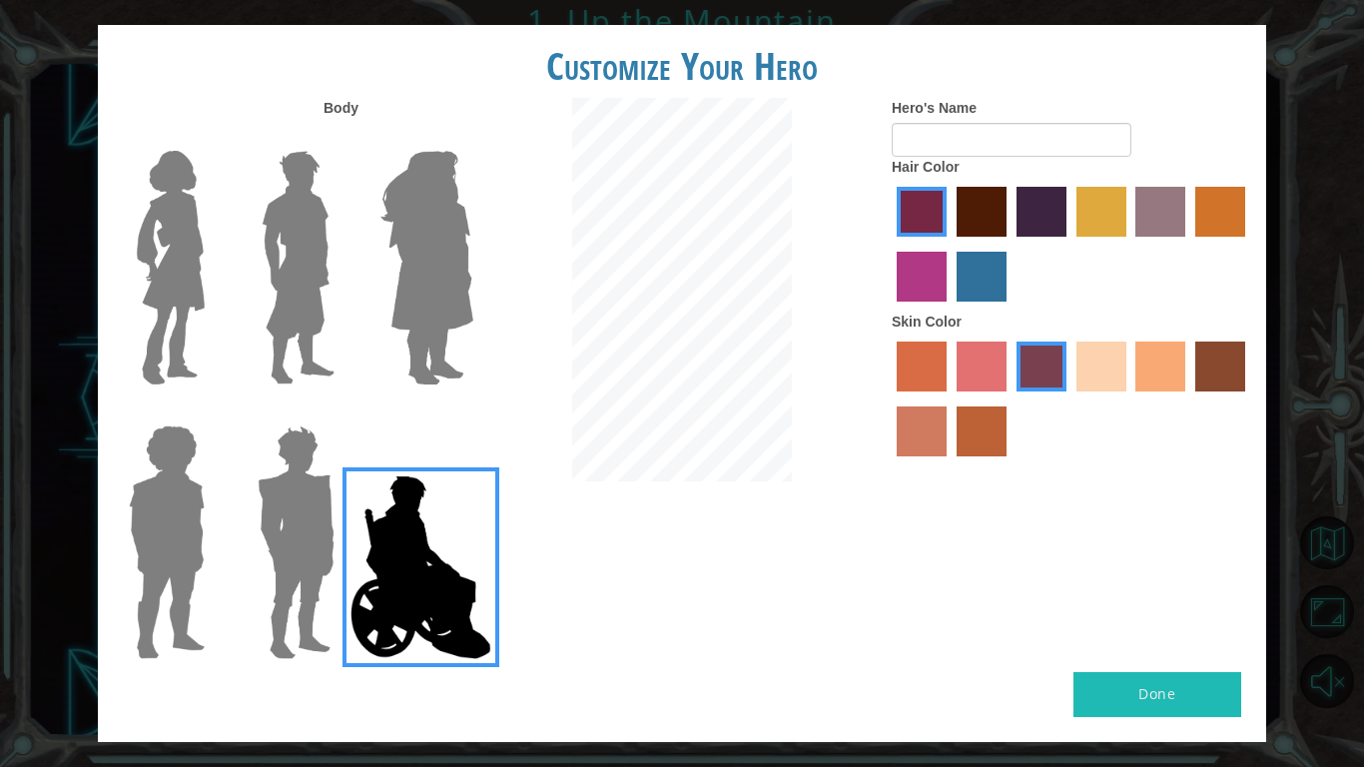
click at [213, 531] on div at bounding box center [163, 535] width 130 height 275
click at [180, 518] on img at bounding box center [167, 542] width 92 height 250
click at [213, 412] on input "Hero Steven" at bounding box center [213, 412] width 0 height 0
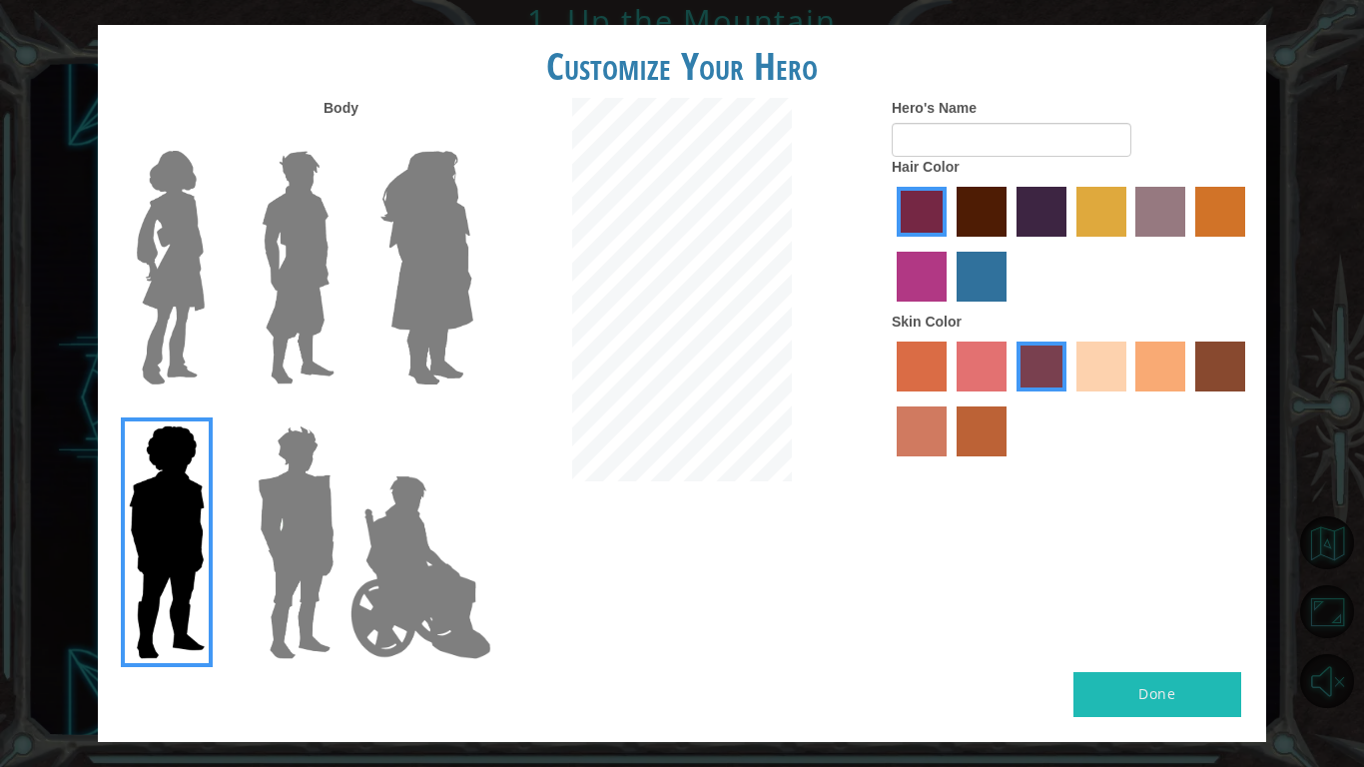
click at [1046, 183] on div at bounding box center [1072, 247] width 360 height 130
click at [988, 195] on label "maroon hair color" at bounding box center [982, 212] width 50 height 50
click at [950, 244] on input "maroon hair color" at bounding box center [950, 244] width 0 height 0
click at [283, 523] on img at bounding box center [296, 542] width 93 height 250
click at [343, 412] on input "Hero Garnet" at bounding box center [343, 412] width 0 height 0
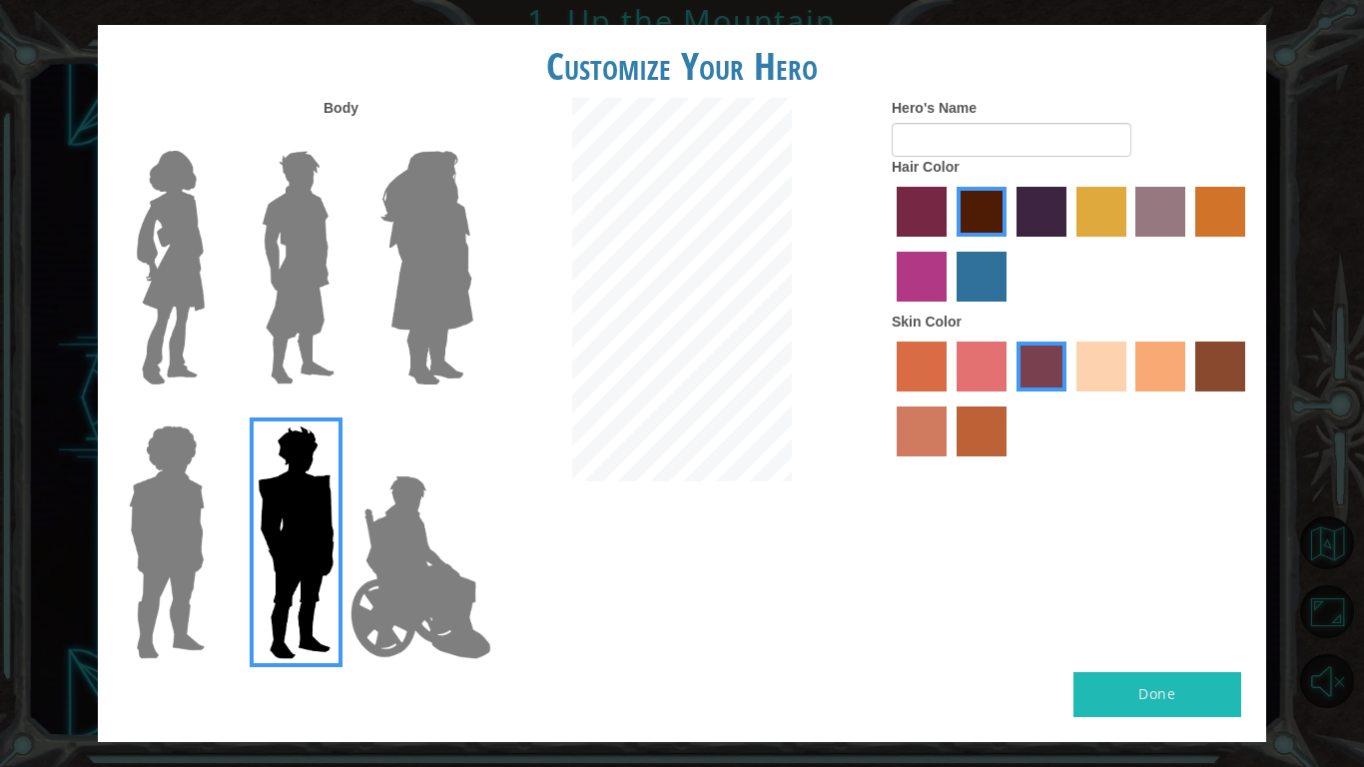
click at [167, 244] on img at bounding box center [171, 268] width 84 height 250
click at [213, 138] on input "Hero Connie" at bounding box center [213, 138] width 0 height 0
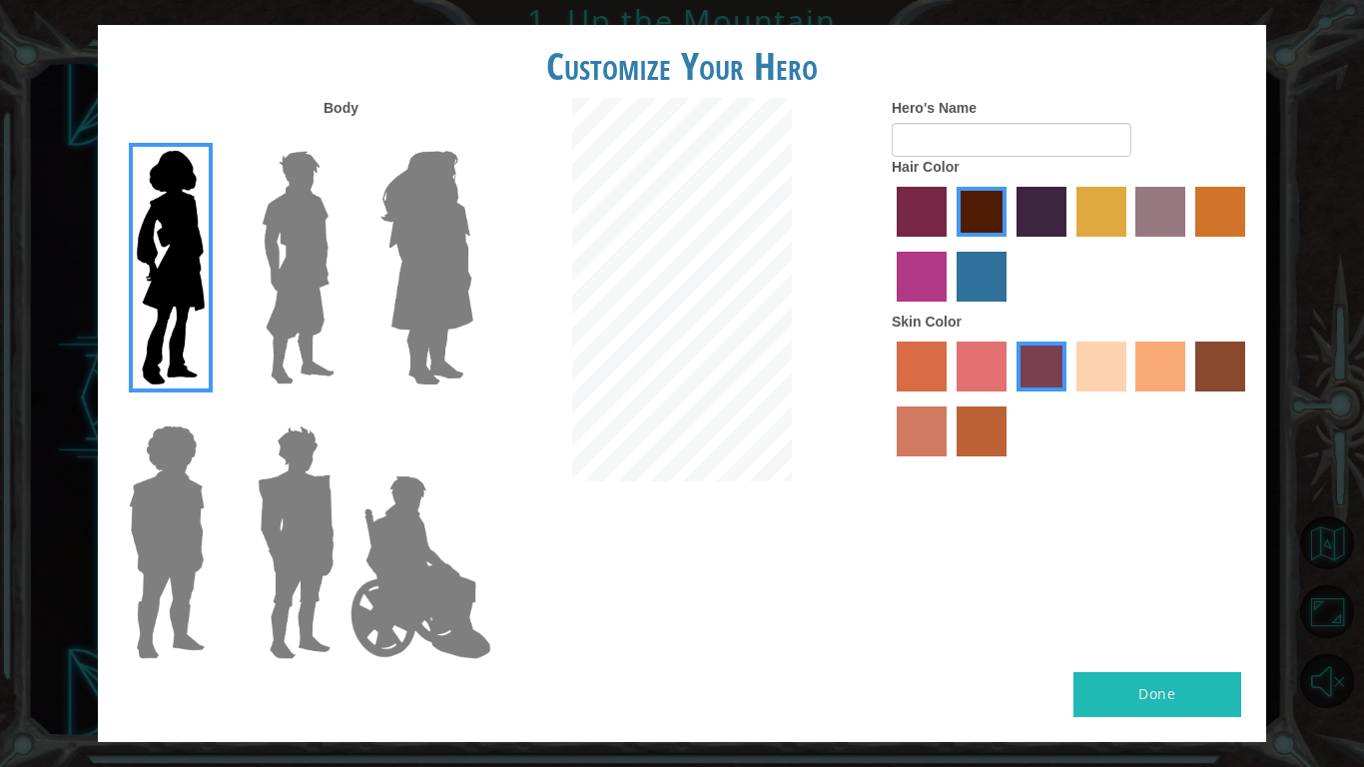
click at [984, 434] on label "smoke tree skin color" at bounding box center [982, 431] width 50 height 50
click at [950, 463] on input "smoke tree skin color" at bounding box center [950, 463] width 0 height 0
click at [307, 282] on img at bounding box center [298, 268] width 89 height 250
click at [343, 138] on input "Hero Lars" at bounding box center [343, 138] width 0 height 0
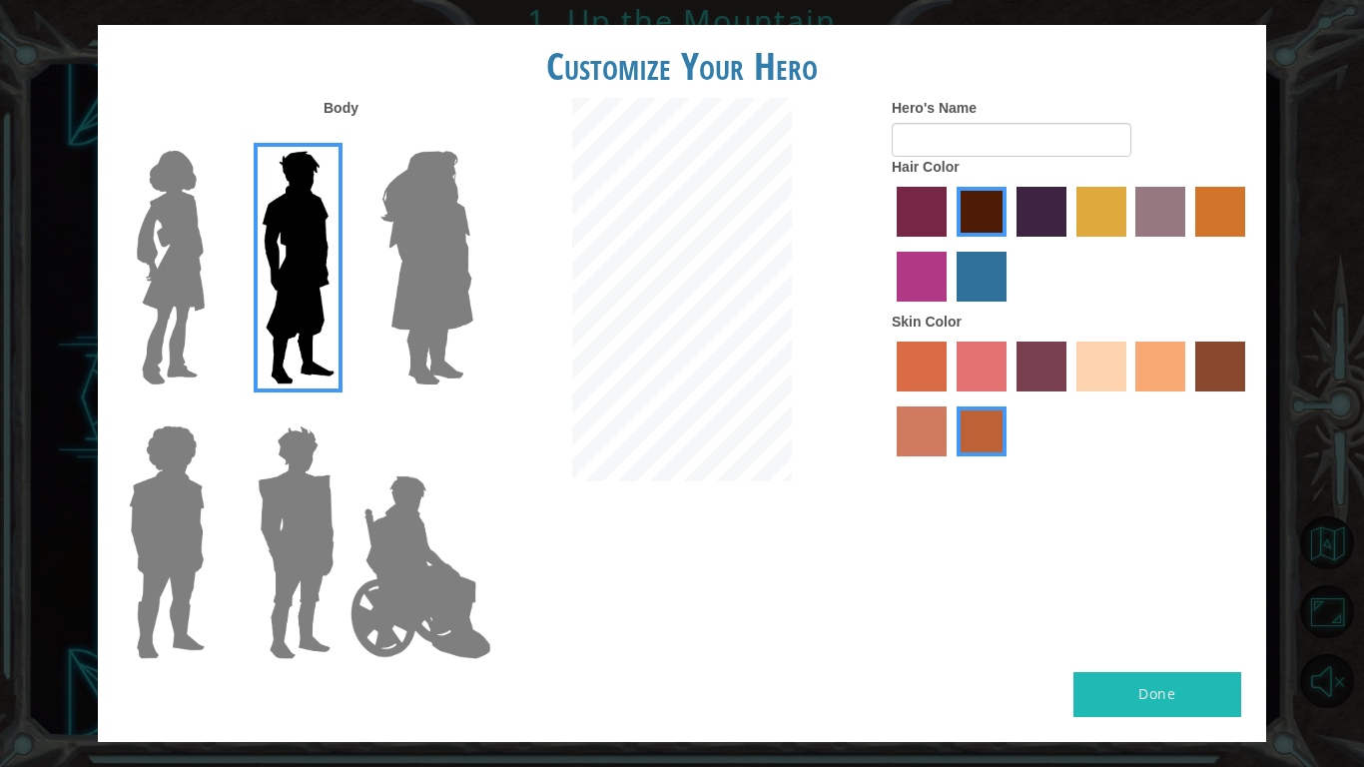
click at [185, 255] on img at bounding box center [171, 268] width 84 height 250
click at [213, 138] on input "Hero Connie" at bounding box center [213, 138] width 0 height 0
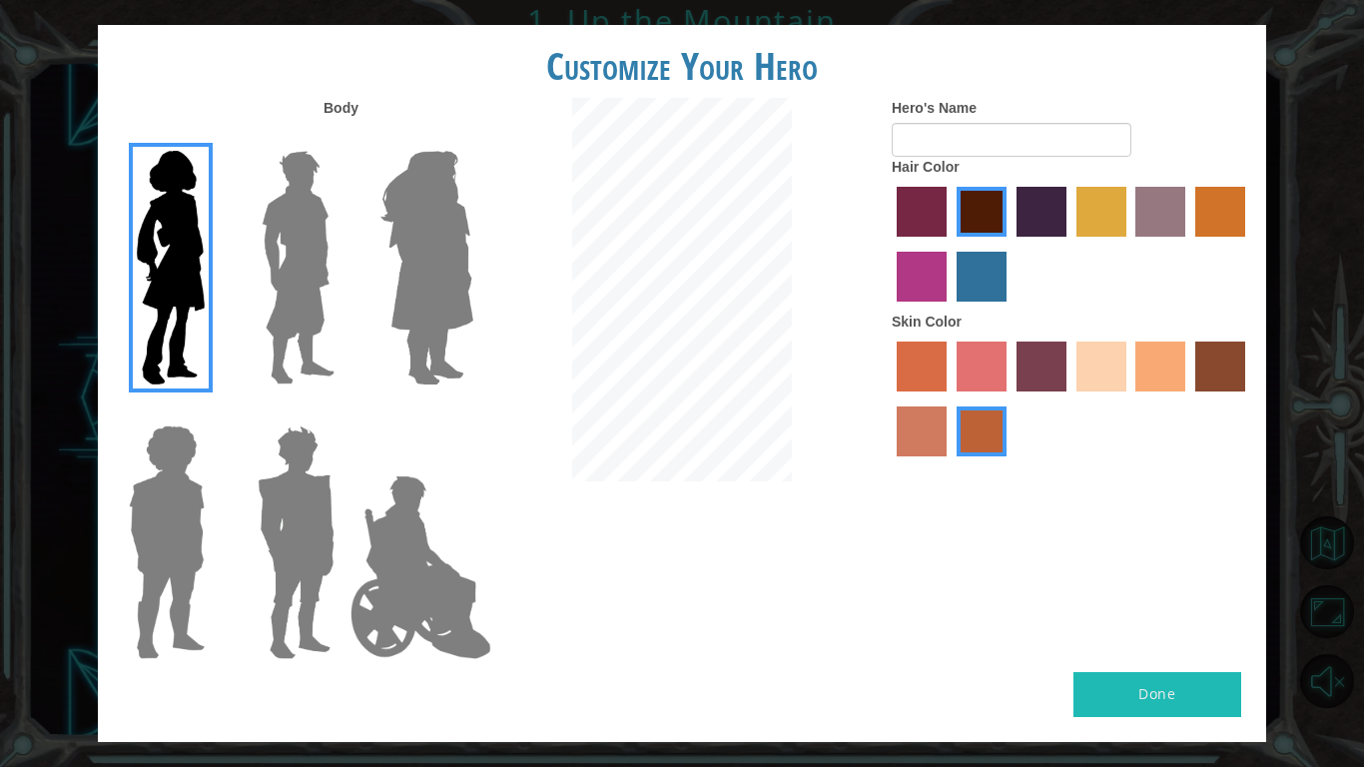
click at [1077, 212] on label "tulip tree hair color" at bounding box center [1102, 212] width 50 height 50
click at [1070, 244] on input "tulip tree hair color" at bounding box center [1070, 244] width 0 height 0
click at [1006, 253] on label "lachmara hair color" at bounding box center [982, 277] width 50 height 50
click at [950, 309] on input "lachmara hair color" at bounding box center [950, 309] width 0 height 0
click at [1108, 213] on label "tulip tree hair color" at bounding box center [1102, 212] width 50 height 50
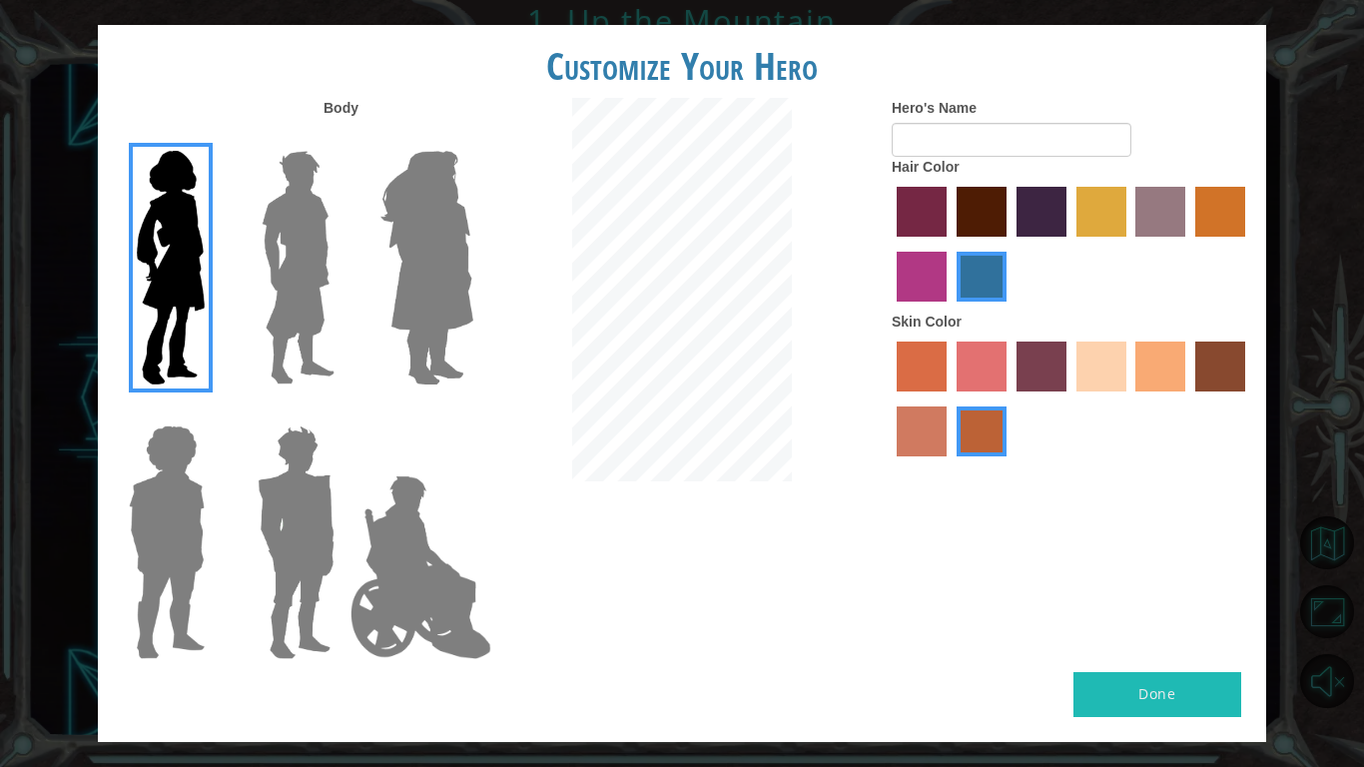
click at [1070, 244] on input "tulip tree hair color" at bounding box center [1070, 244] width 0 height 0
click at [1147, 645] on button "Done" at bounding box center [1158, 694] width 168 height 45
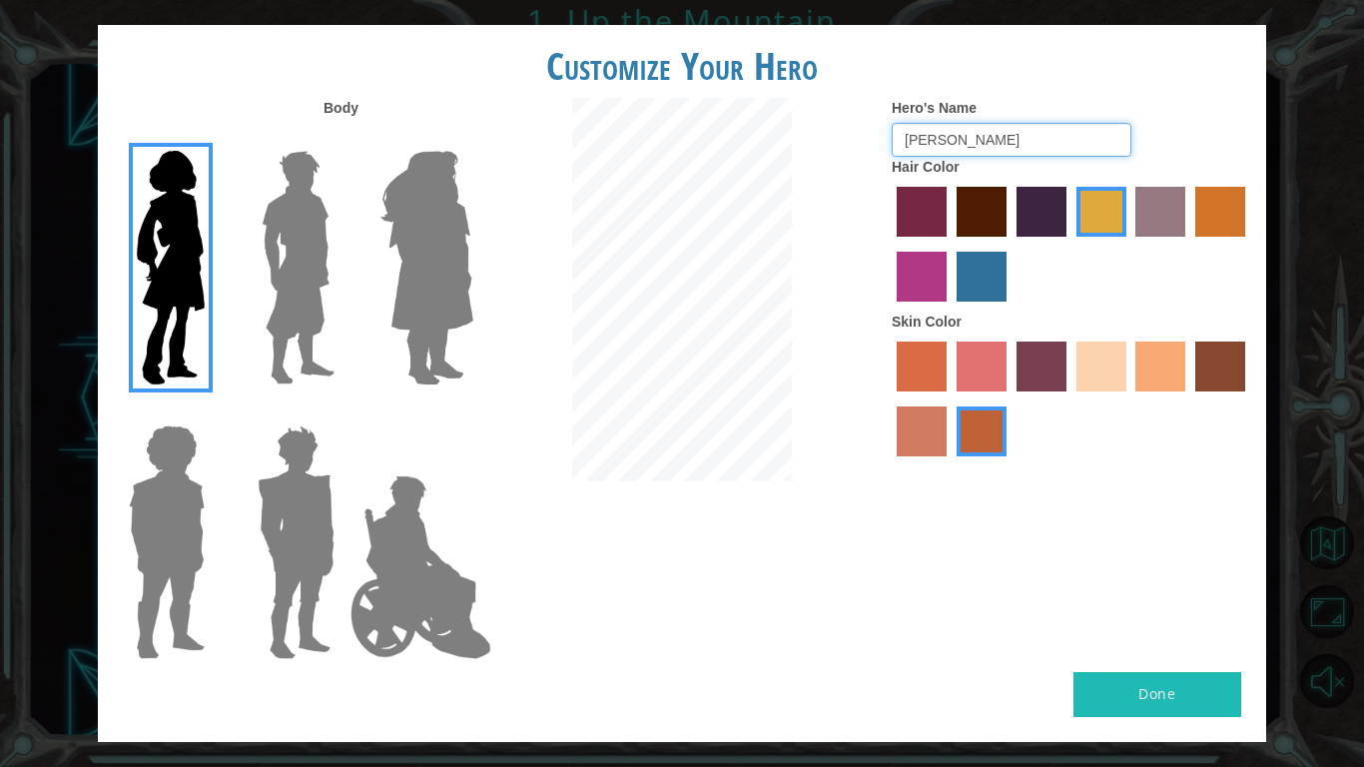
type input "[PERSON_NAME]"
click at [1188, 645] on button "Done" at bounding box center [1158, 694] width 168 height 45
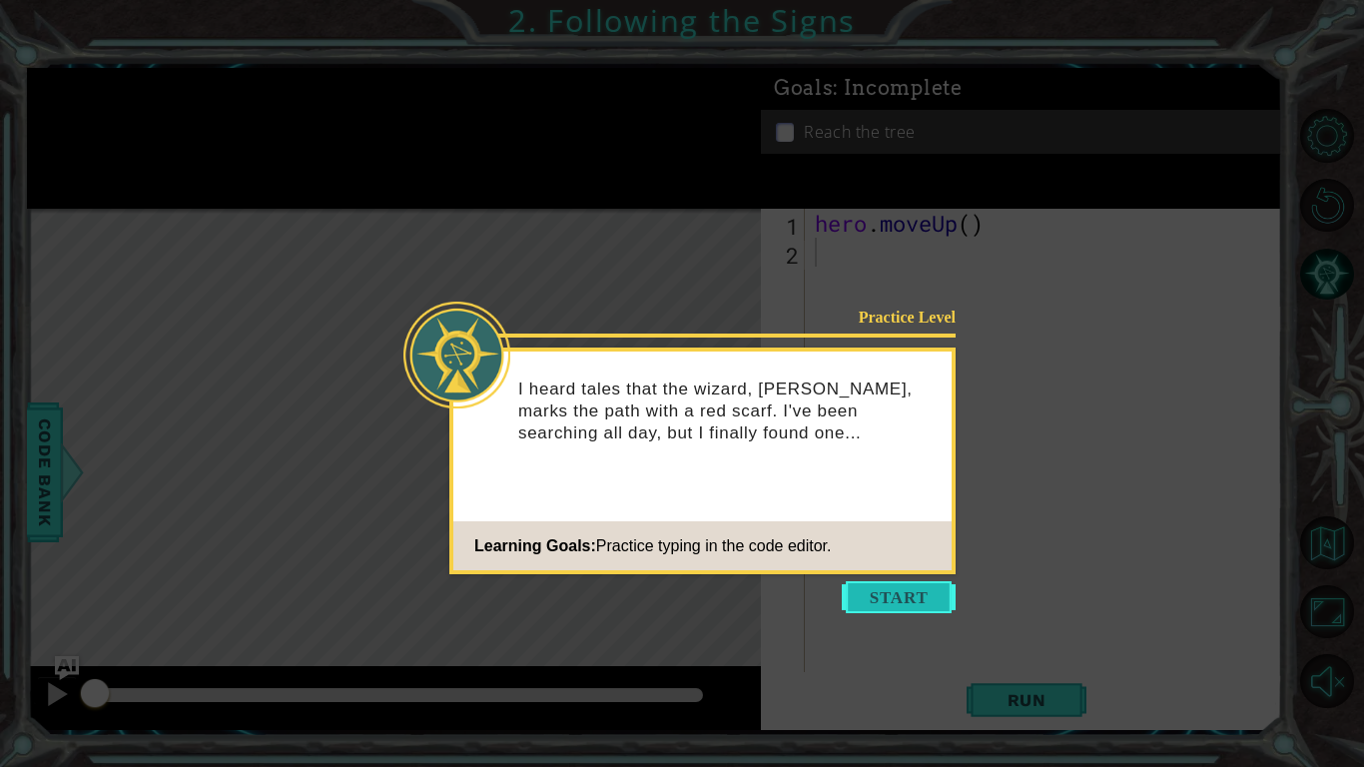
click at [901, 600] on button "Start" at bounding box center [899, 597] width 114 height 32
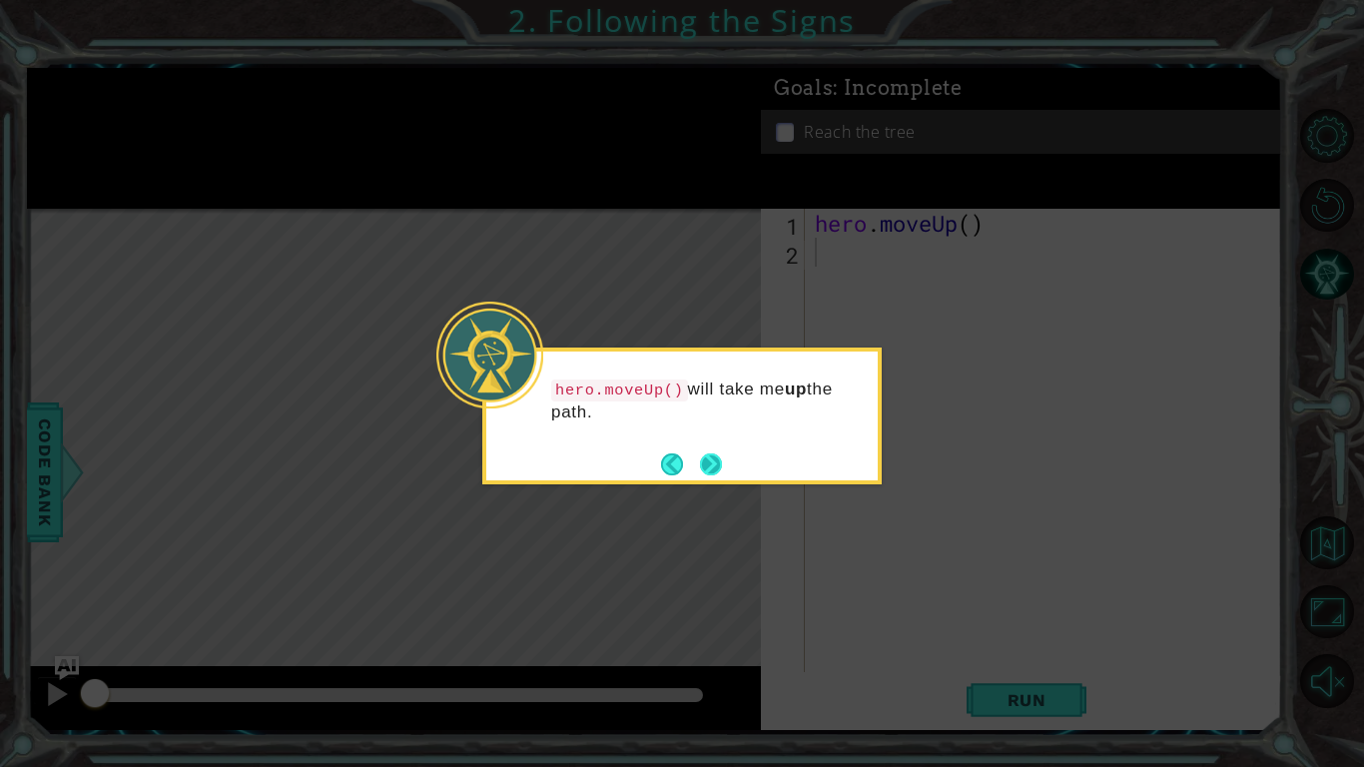
click at [715, 461] on button "Next" at bounding box center [711, 464] width 22 height 22
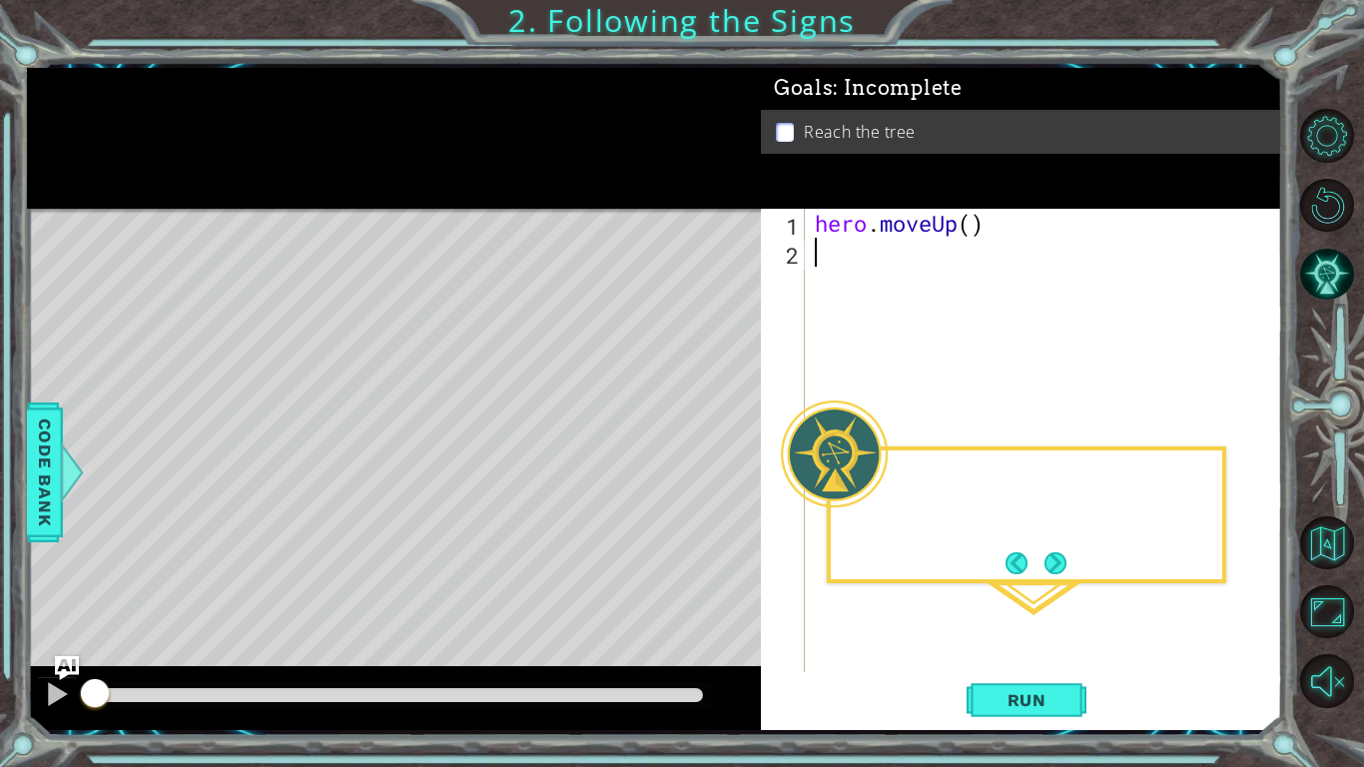
click at [715, 461] on div "Level Map" at bounding box center [488, 503] width 923 height 588
click at [1065, 553] on button "Next" at bounding box center [1056, 563] width 22 height 22
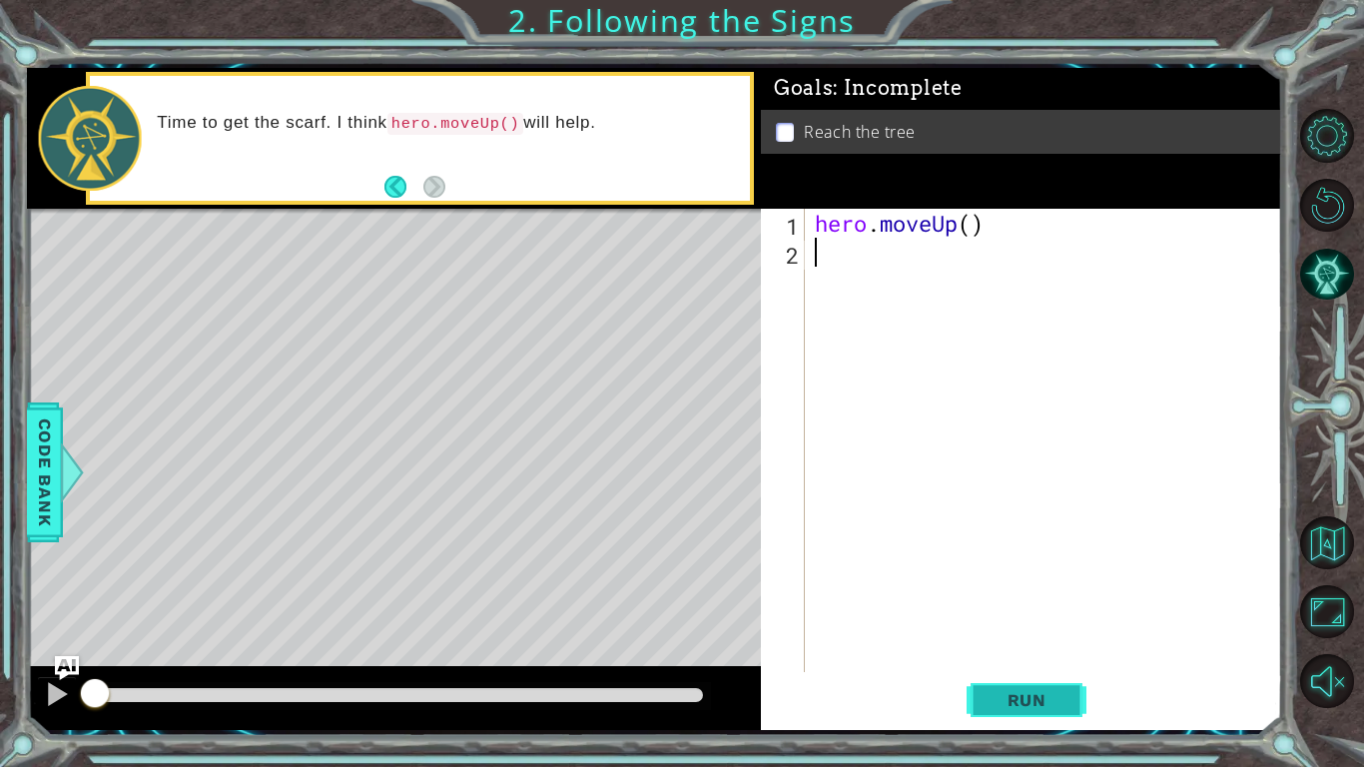
click at [1028, 645] on span "Run" at bounding box center [1027, 700] width 79 height 20
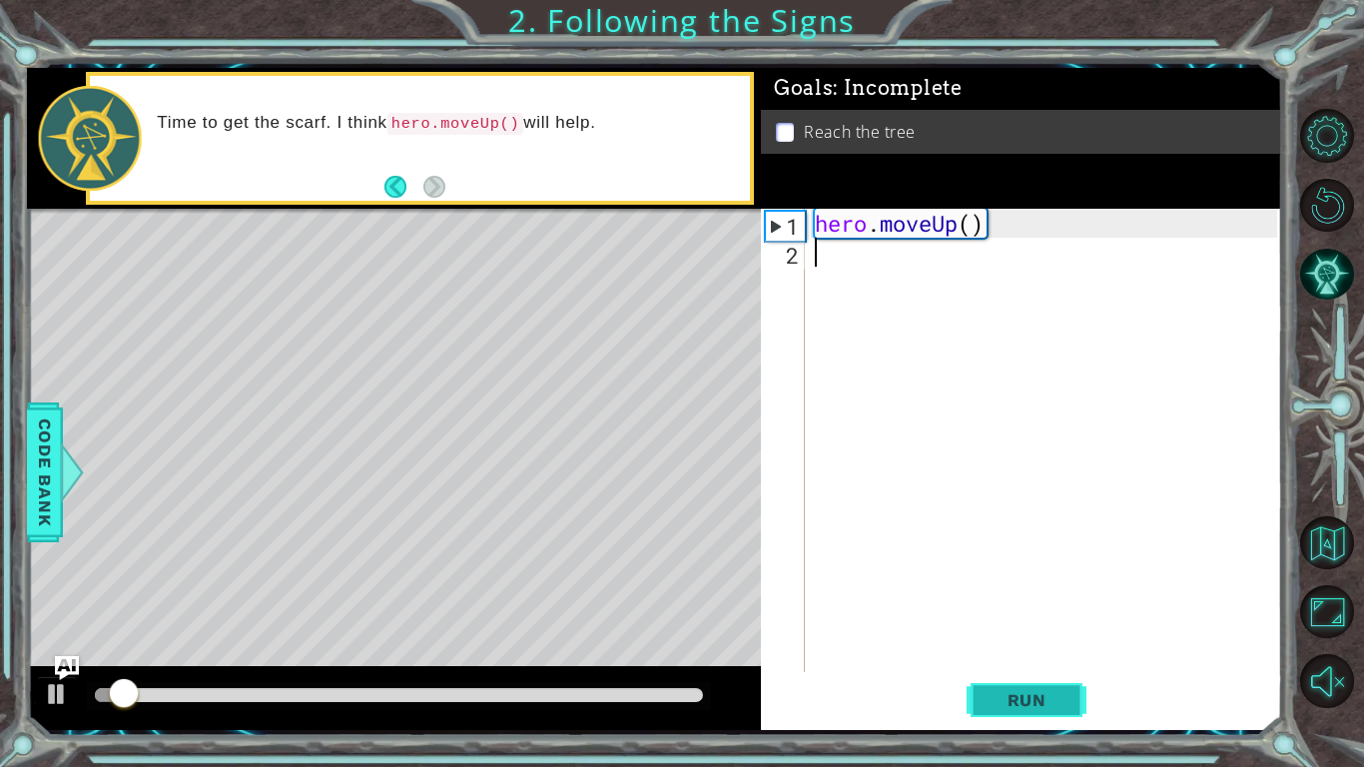
click at [1032, 645] on span "Run" at bounding box center [1027, 700] width 79 height 20
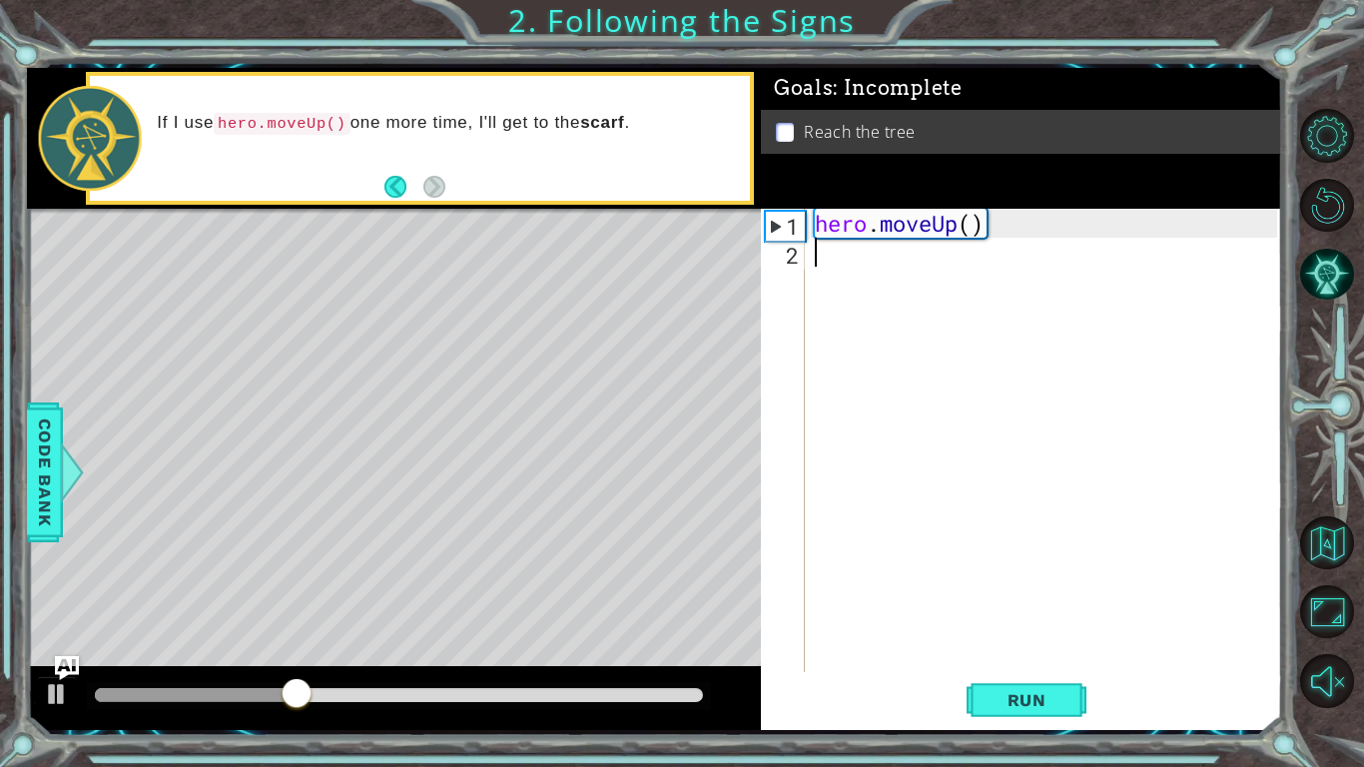
type textarea "h"
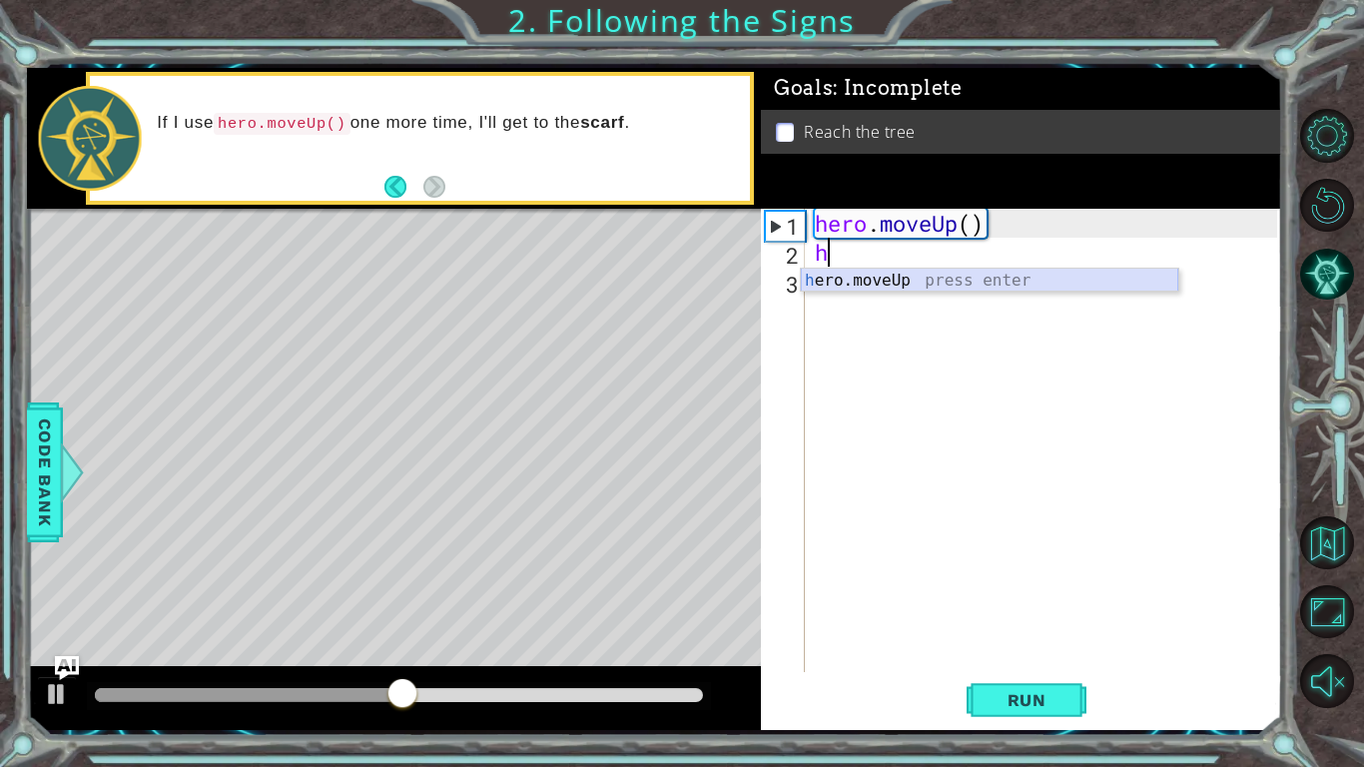
click at [921, 272] on div "h ero.moveUp press enter" at bounding box center [990, 305] width 378 height 72
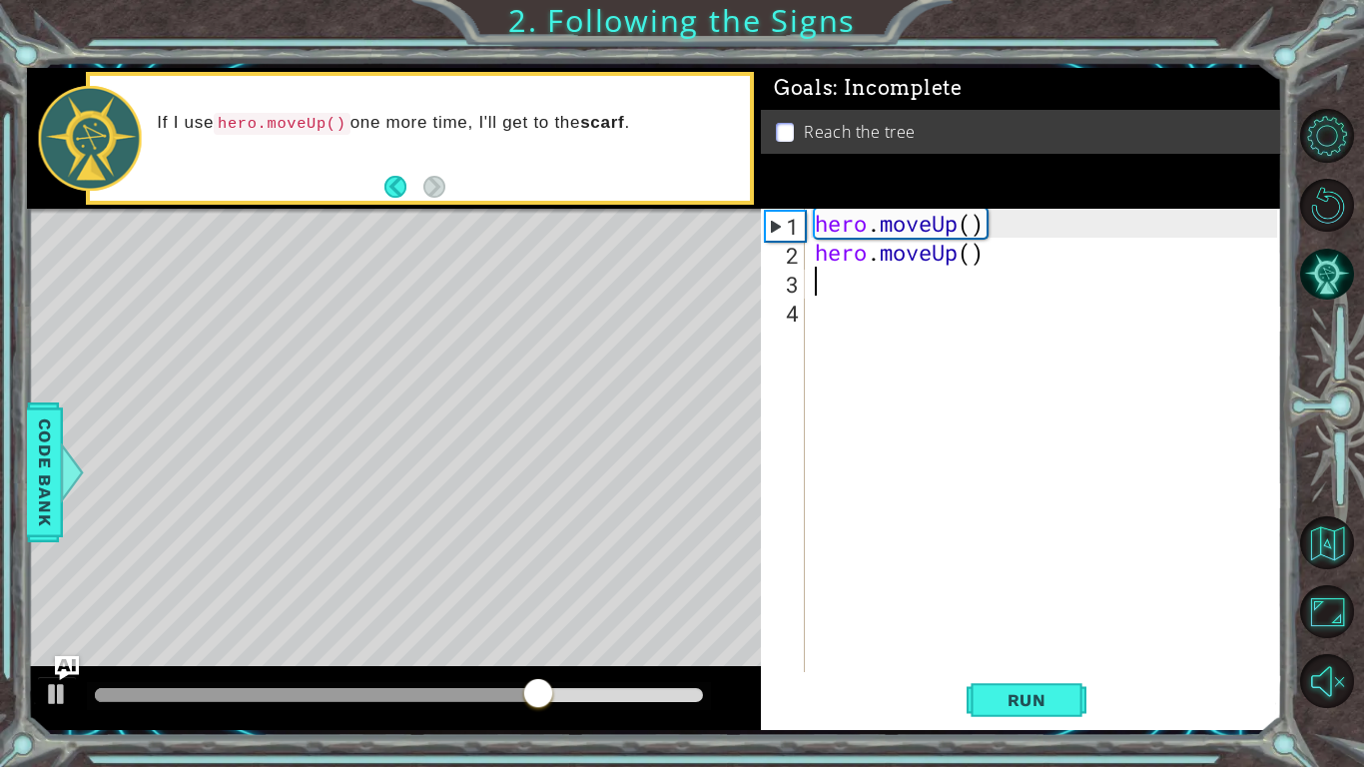
type textarea "g"
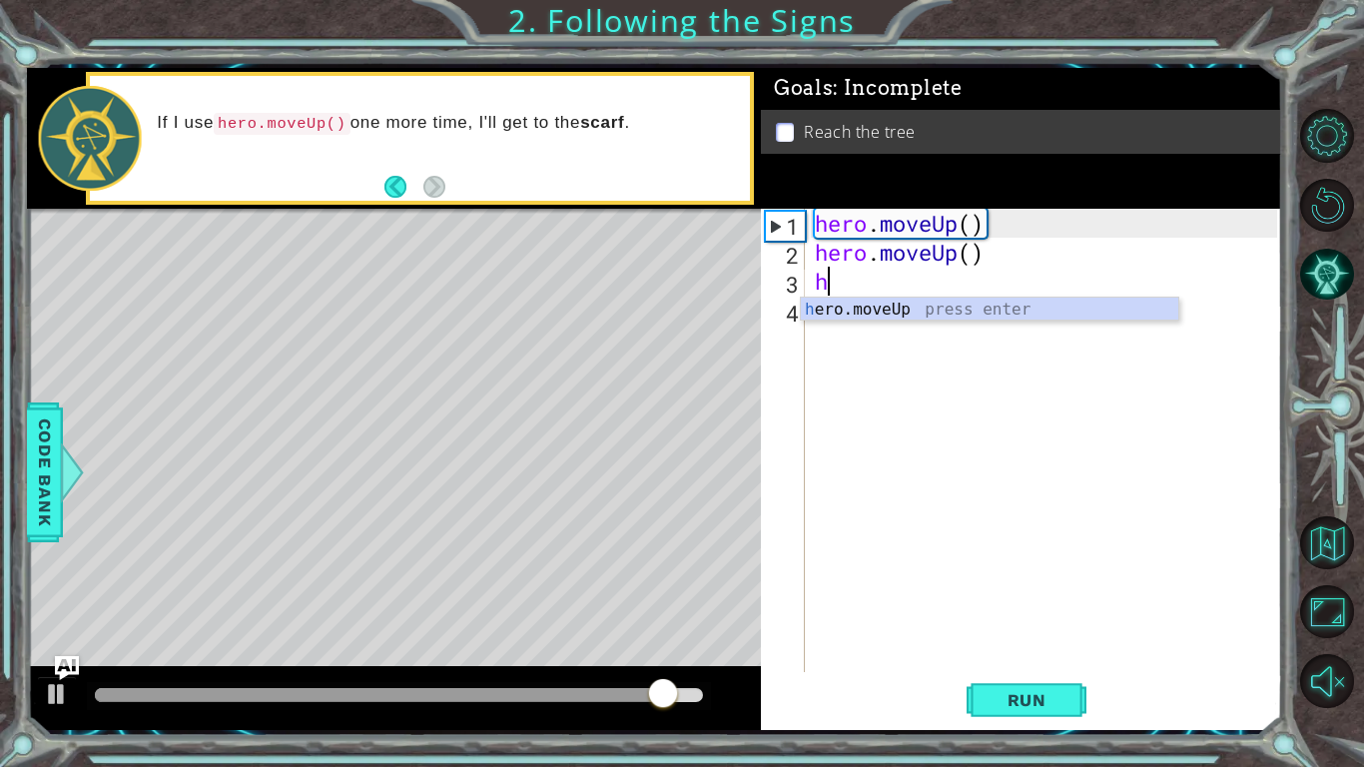
type textarea "h"
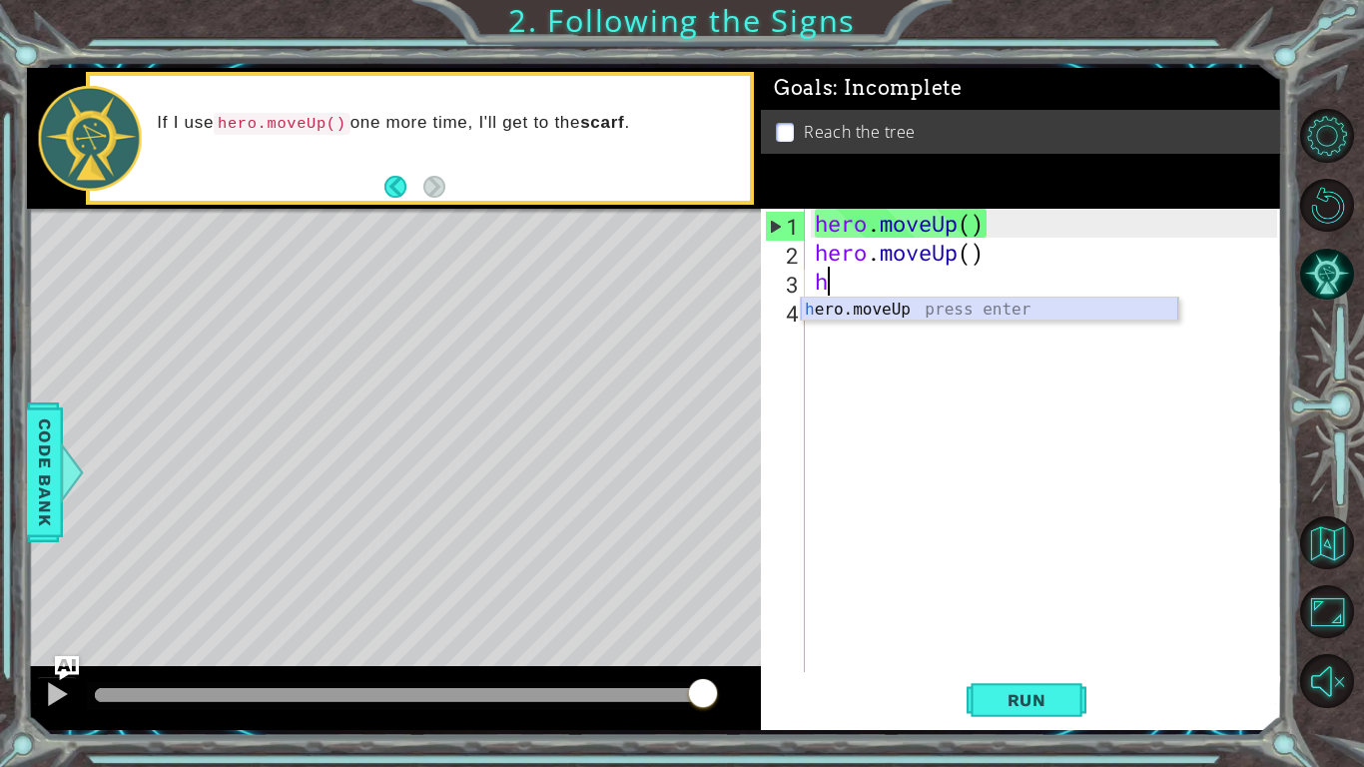
click at [1011, 311] on div "h ero.moveUp press enter" at bounding box center [990, 334] width 378 height 72
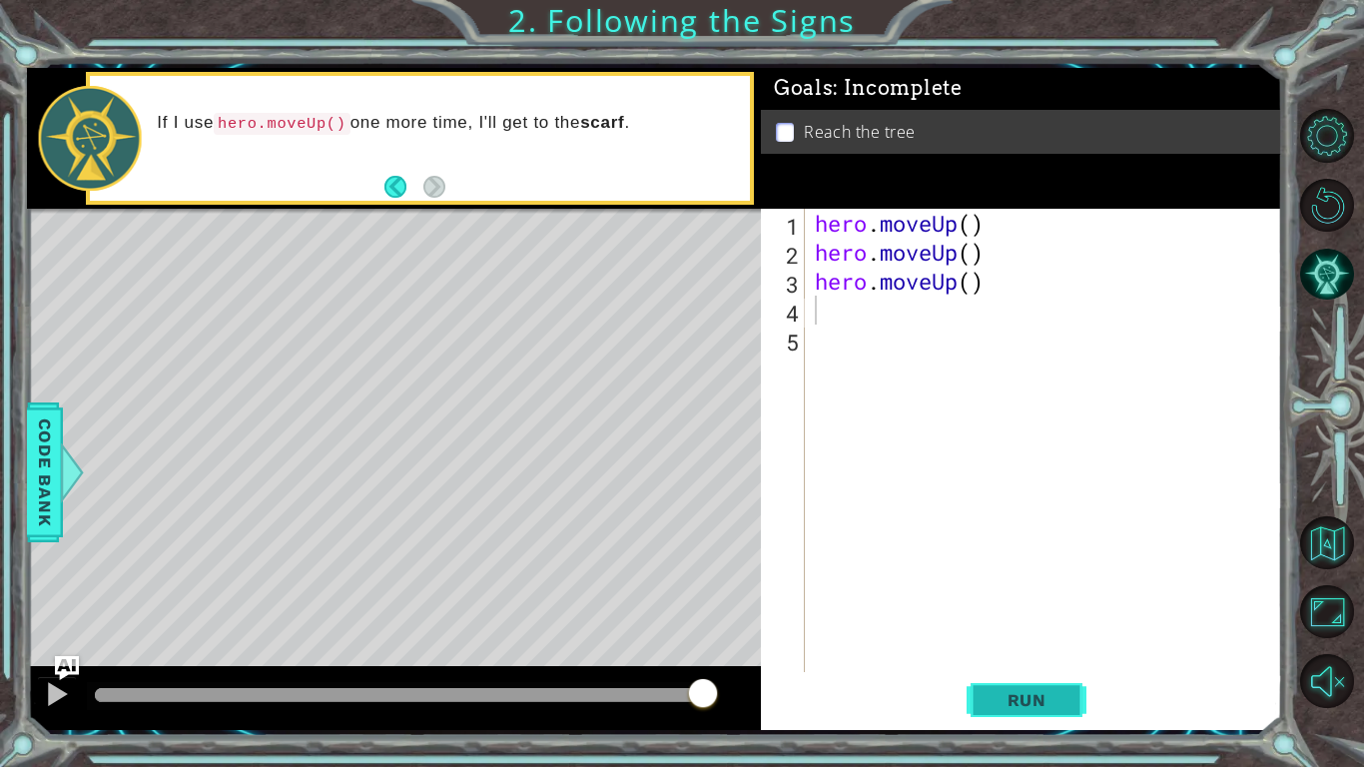
click at [990, 645] on span "Run" at bounding box center [1027, 700] width 79 height 20
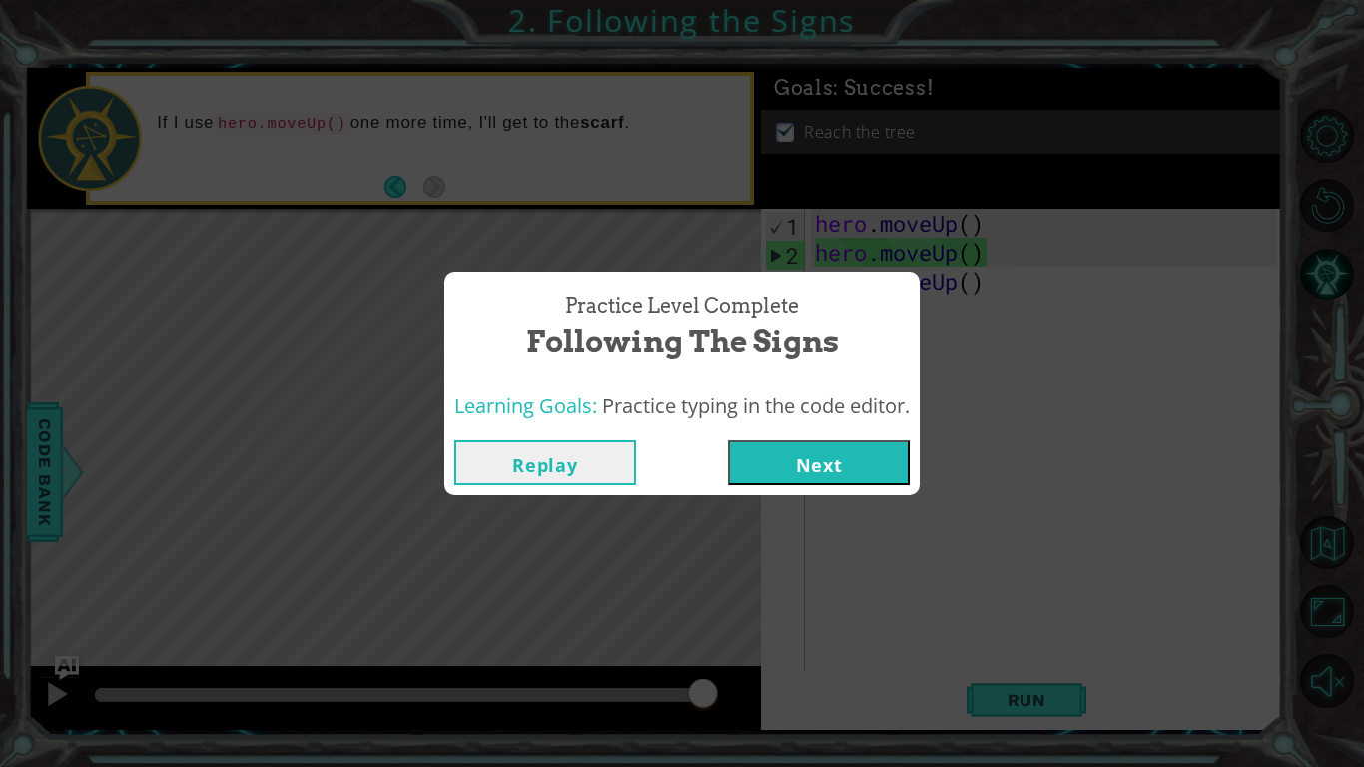
click at [797, 476] on button "Next" at bounding box center [819, 462] width 182 height 45
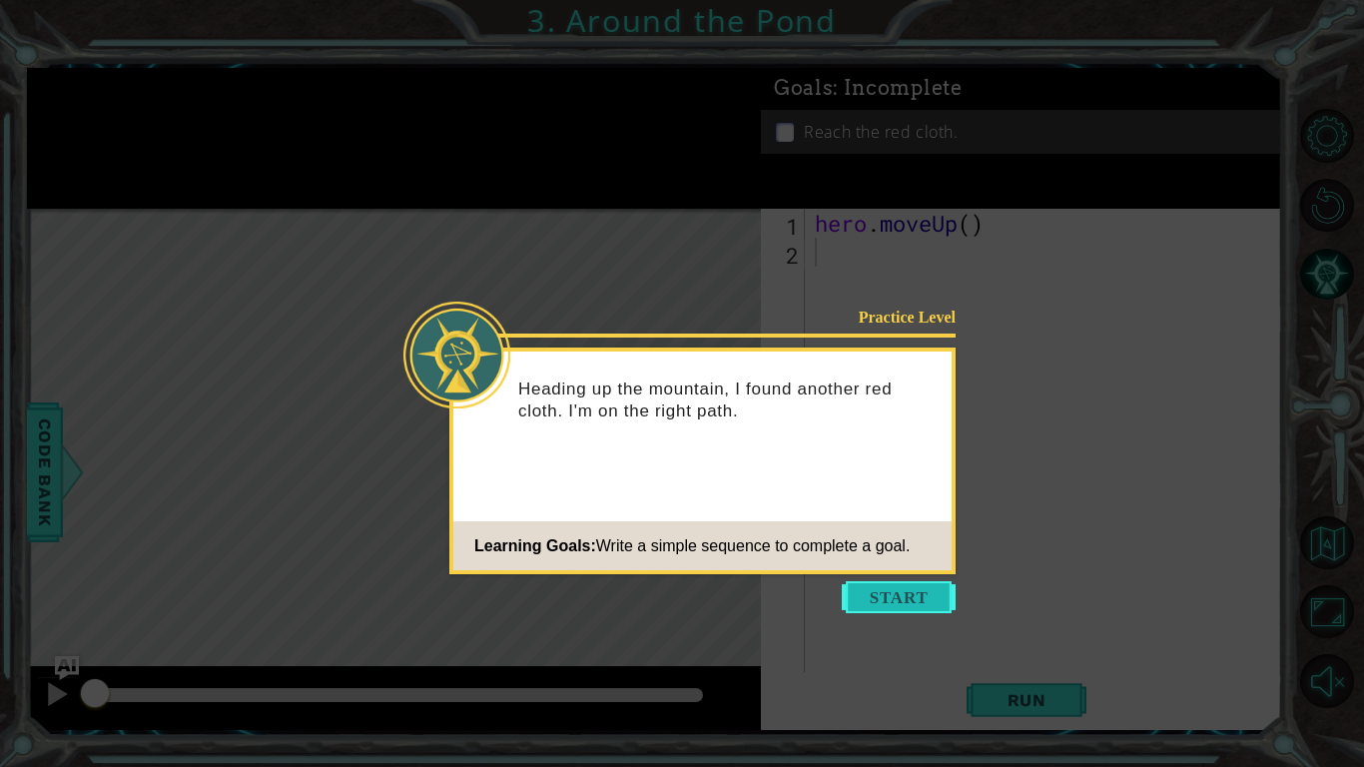
click at [907, 581] on button "Start" at bounding box center [899, 597] width 114 height 32
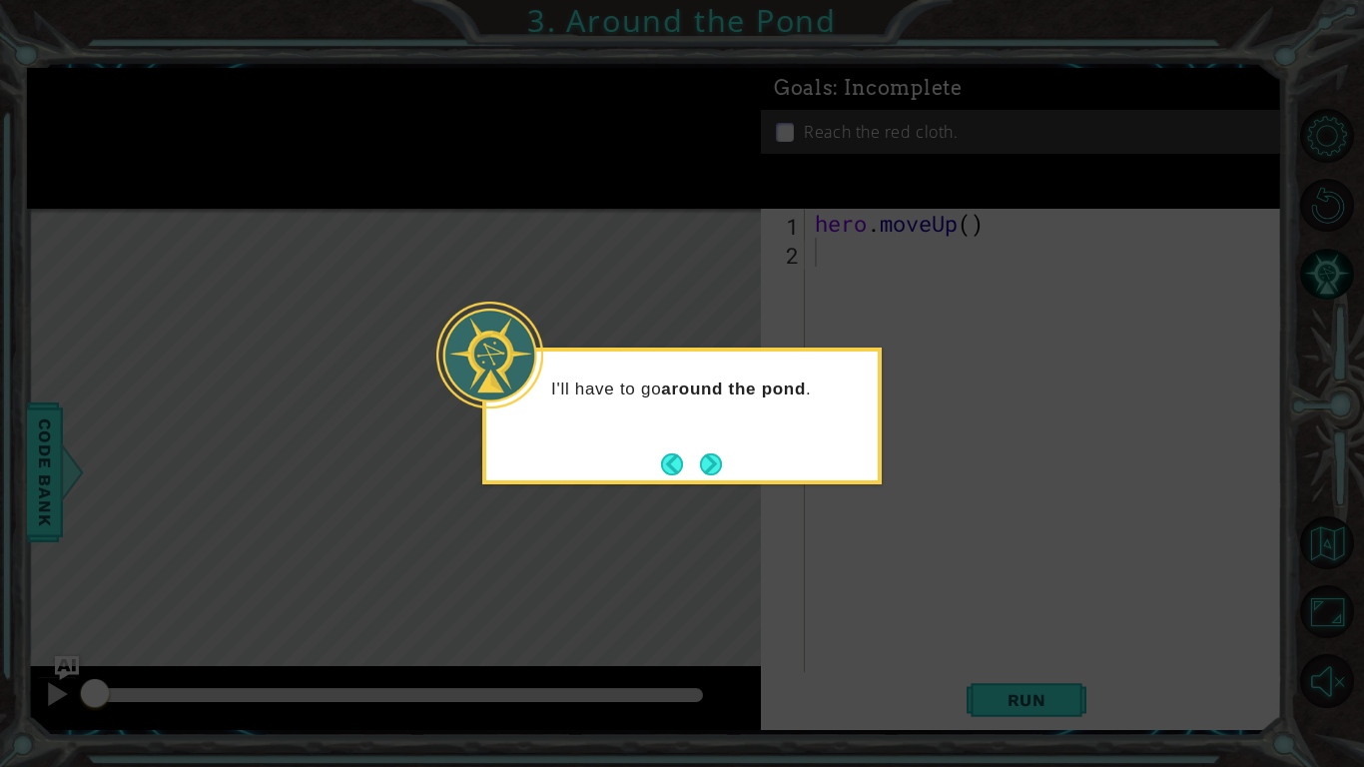
click at [708, 480] on div "I'll have to go around the pond ." at bounding box center [681, 416] width 399 height 137
click at [712, 456] on button "Next" at bounding box center [711, 463] width 23 height 23
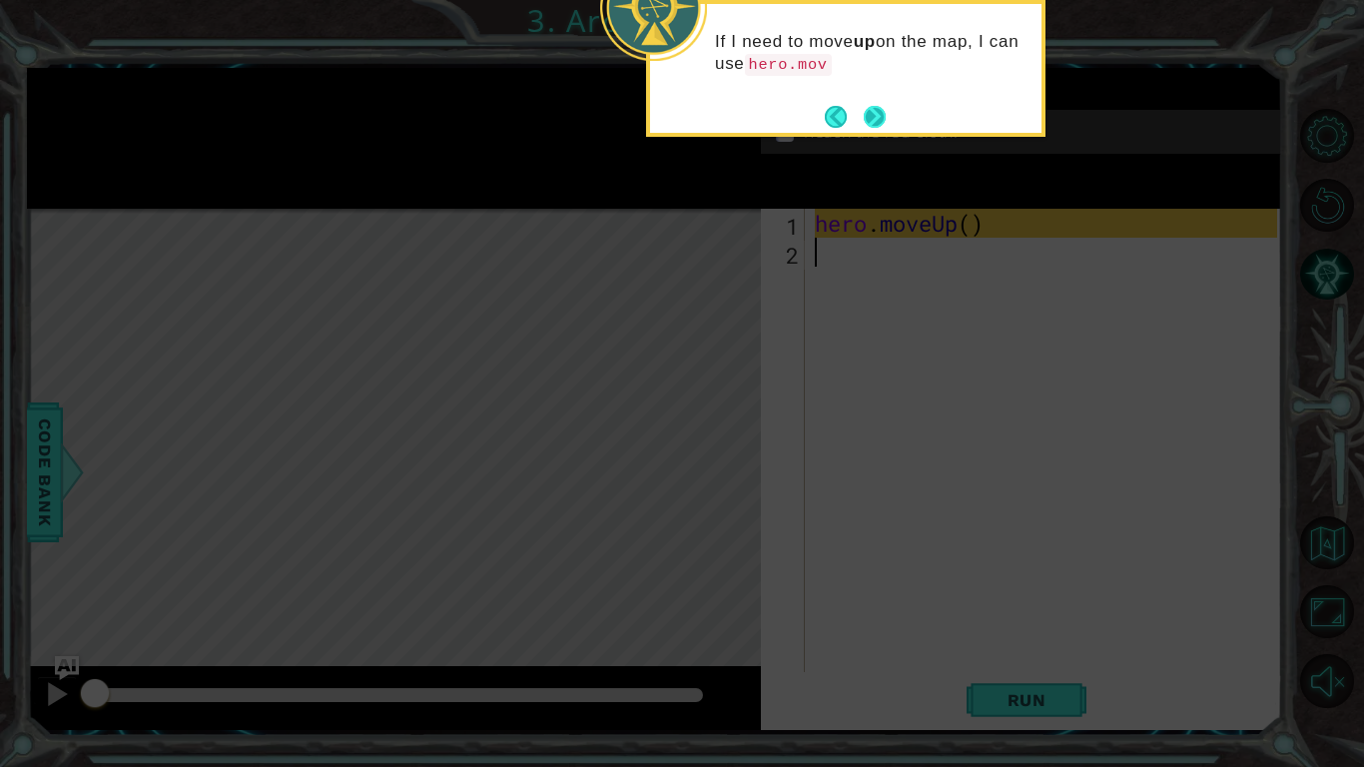
click at [867, 118] on button "Next" at bounding box center [875, 117] width 22 height 22
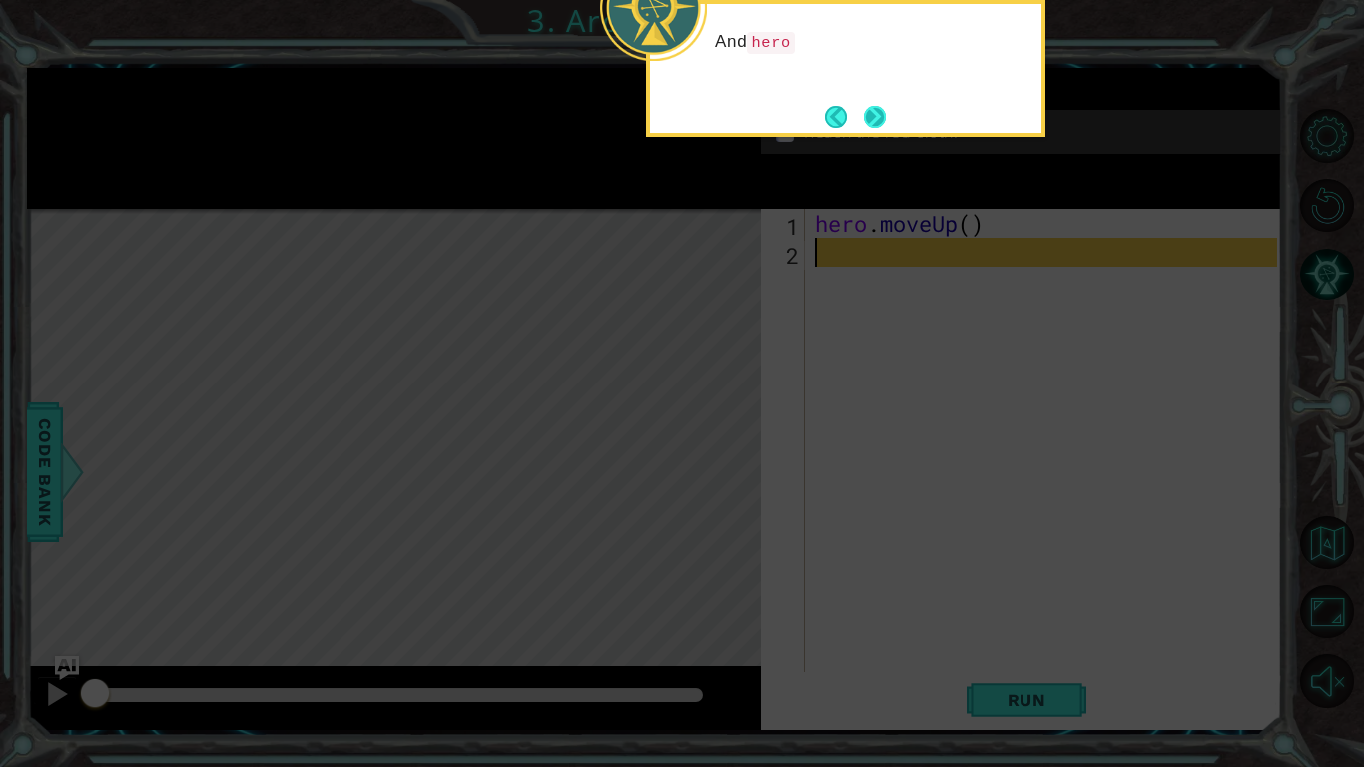
click at [876, 117] on button "Next" at bounding box center [875, 116] width 23 height 23
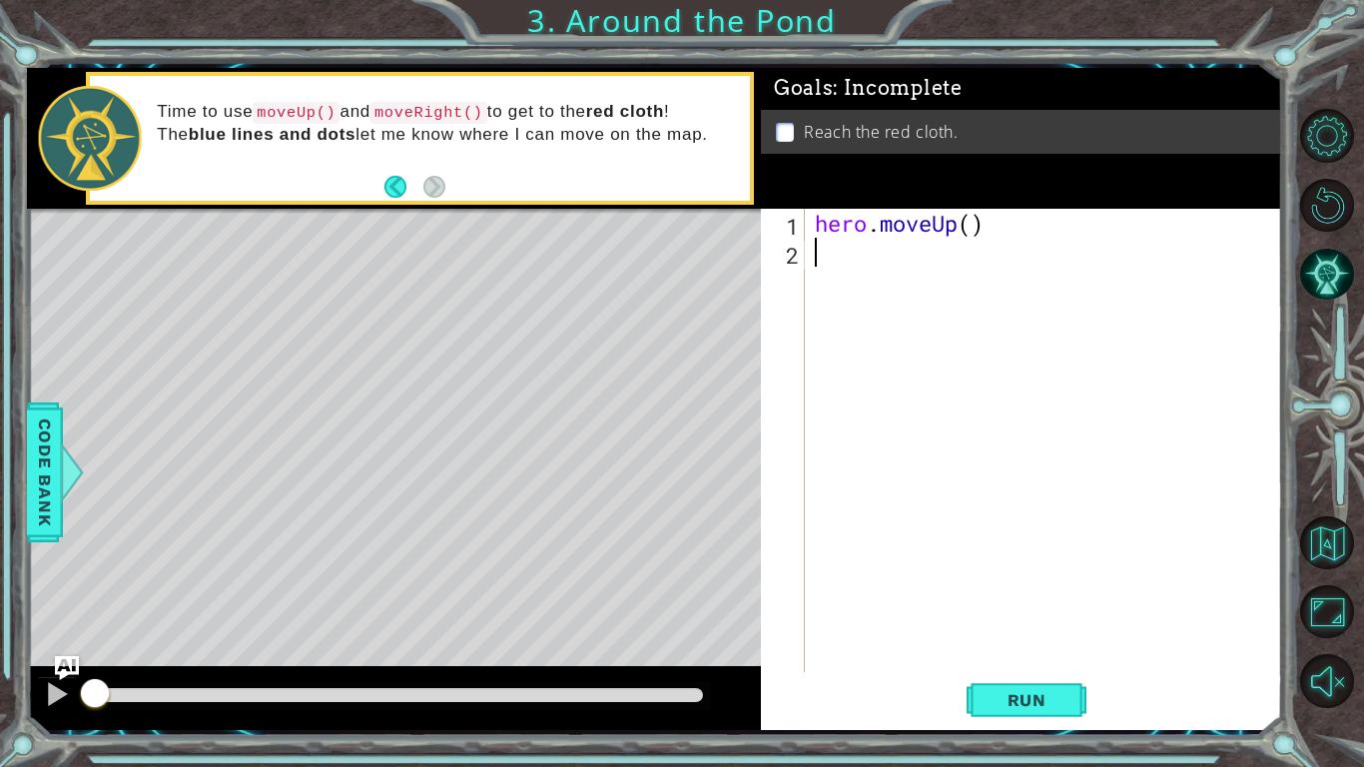
type textarea "h"
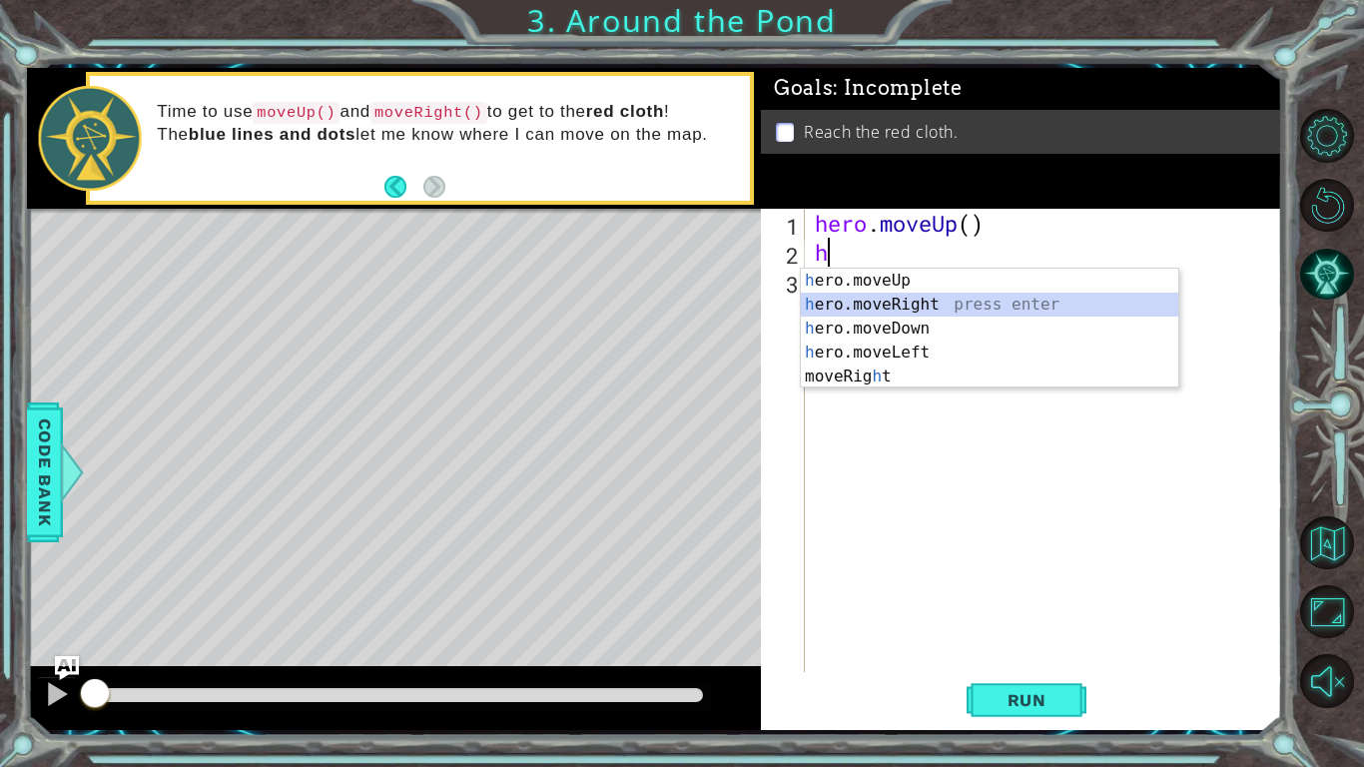
click at [895, 306] on div "h ero.moveUp press enter h ero.moveRight press enter h ero.moveDown press enter…" at bounding box center [990, 353] width 378 height 168
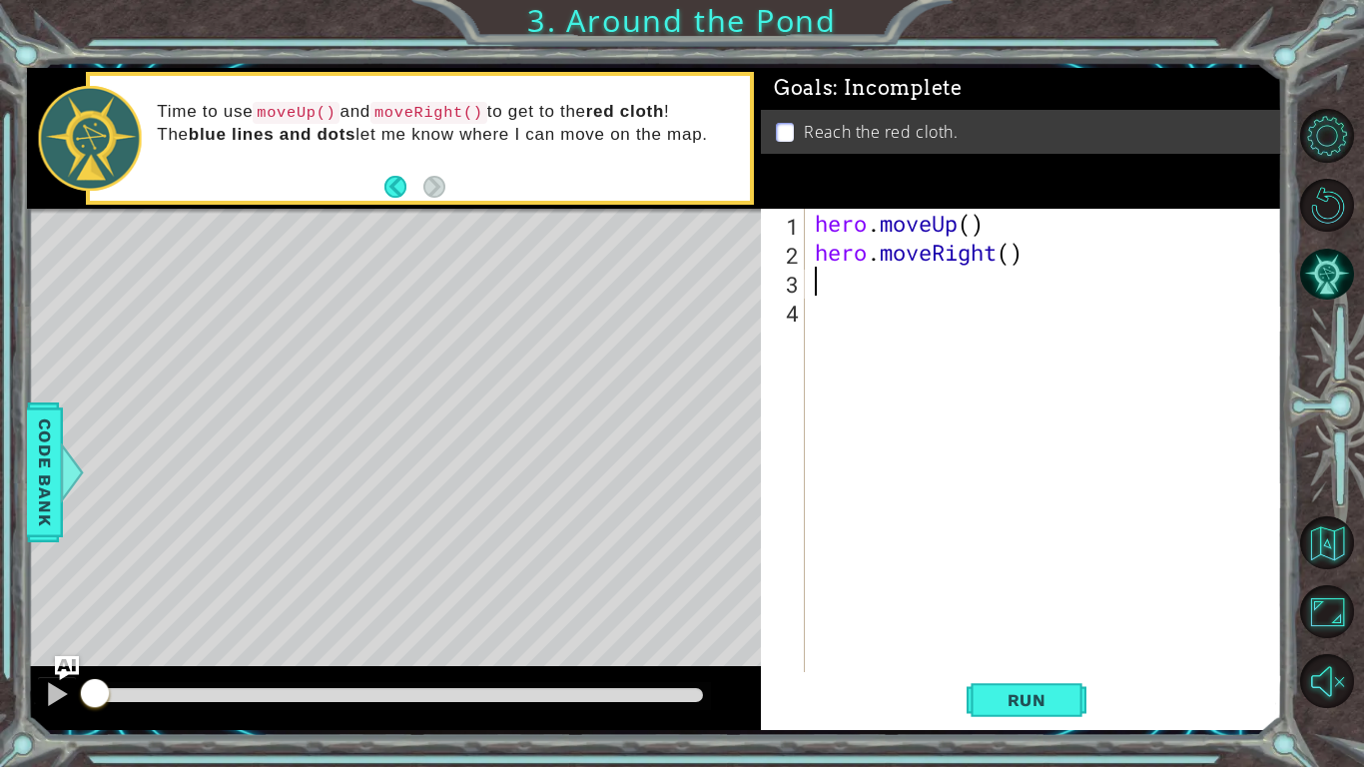
type textarea "h"
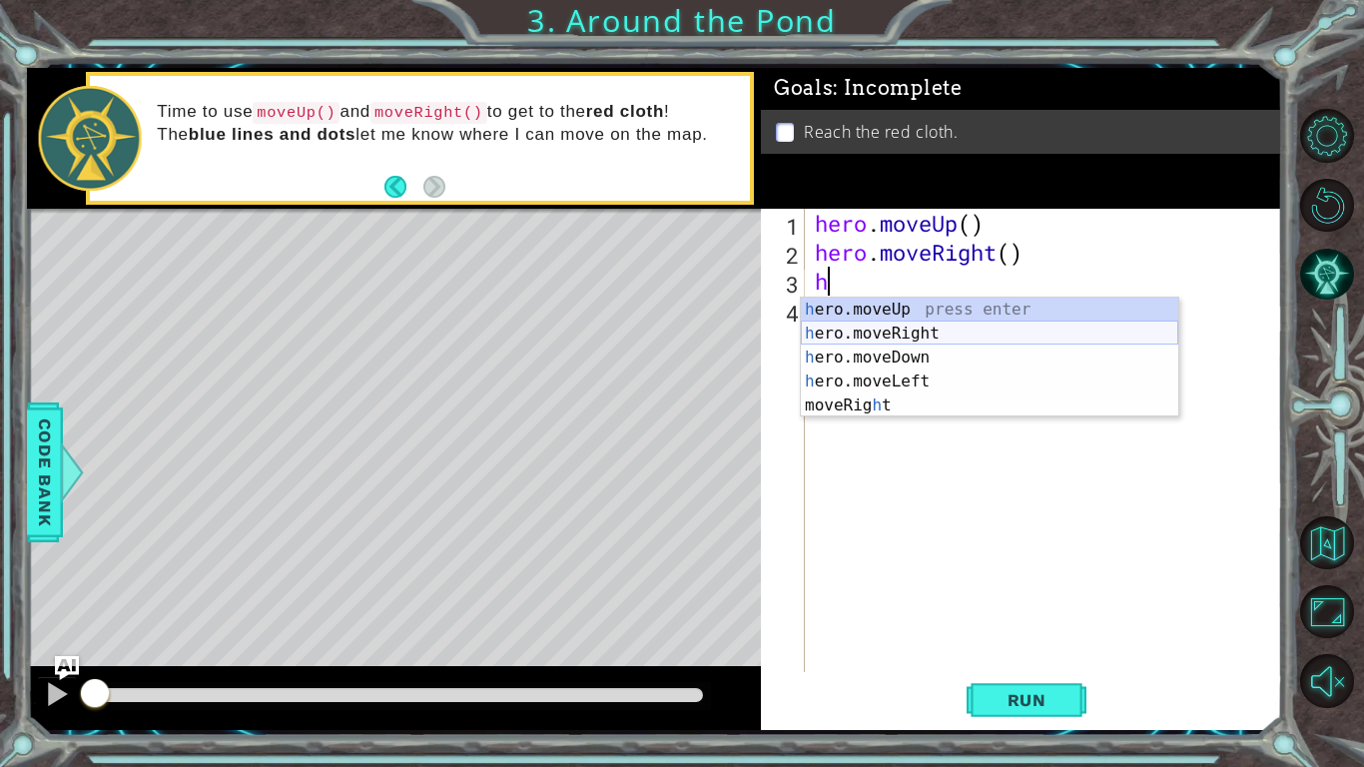
click at [937, 331] on div "h ero.moveUp press enter h ero.moveRight press enter h ero.moveDown press enter…" at bounding box center [990, 382] width 378 height 168
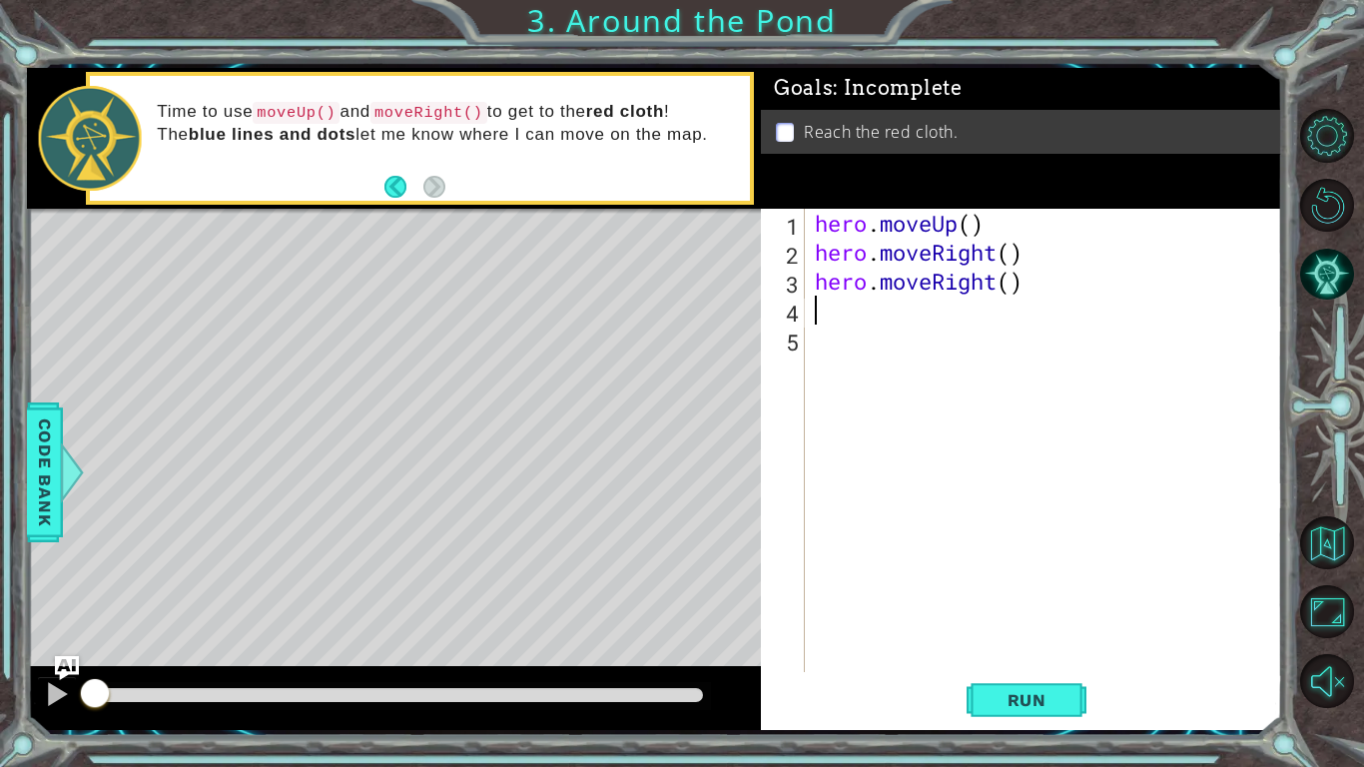
type textarea "h"
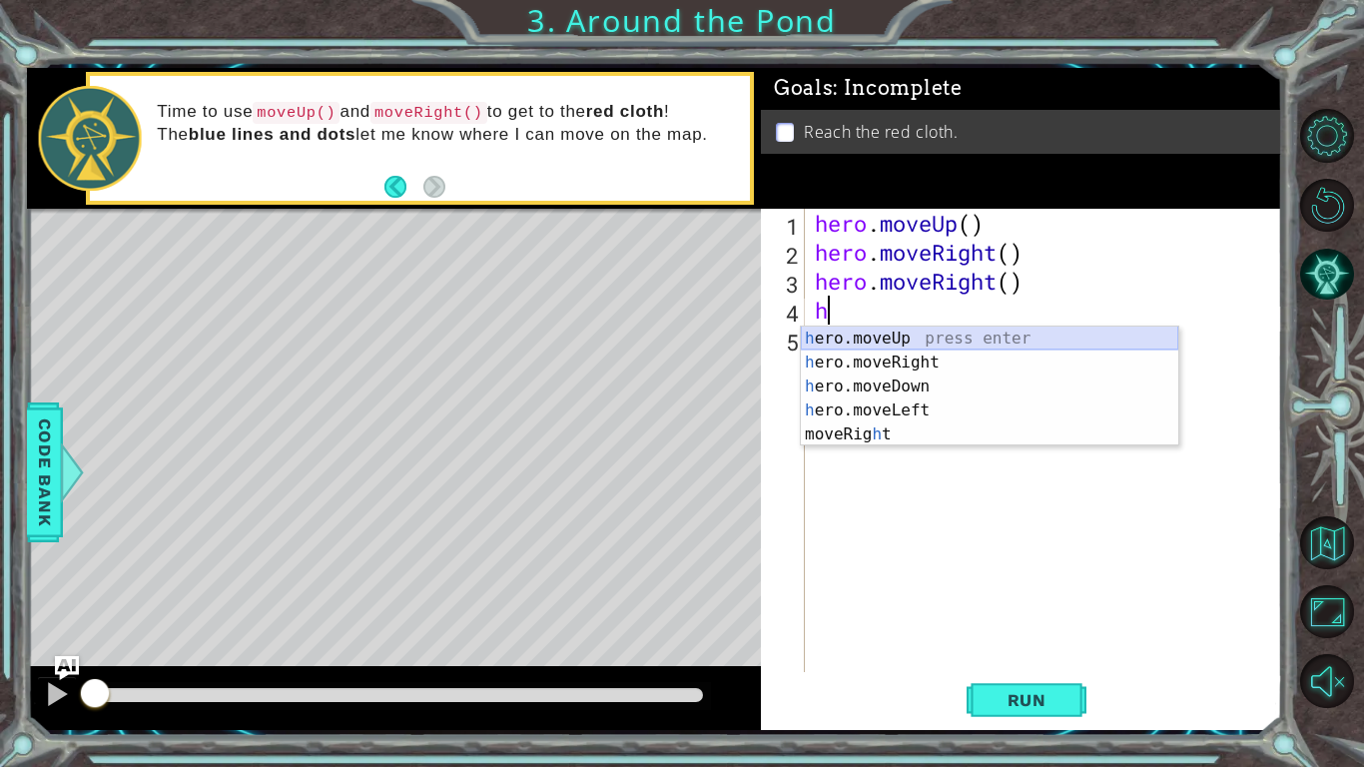
click at [928, 348] on div "h ero.moveUp press enter h ero.moveRight press enter h ero.moveDown press enter…" at bounding box center [990, 411] width 378 height 168
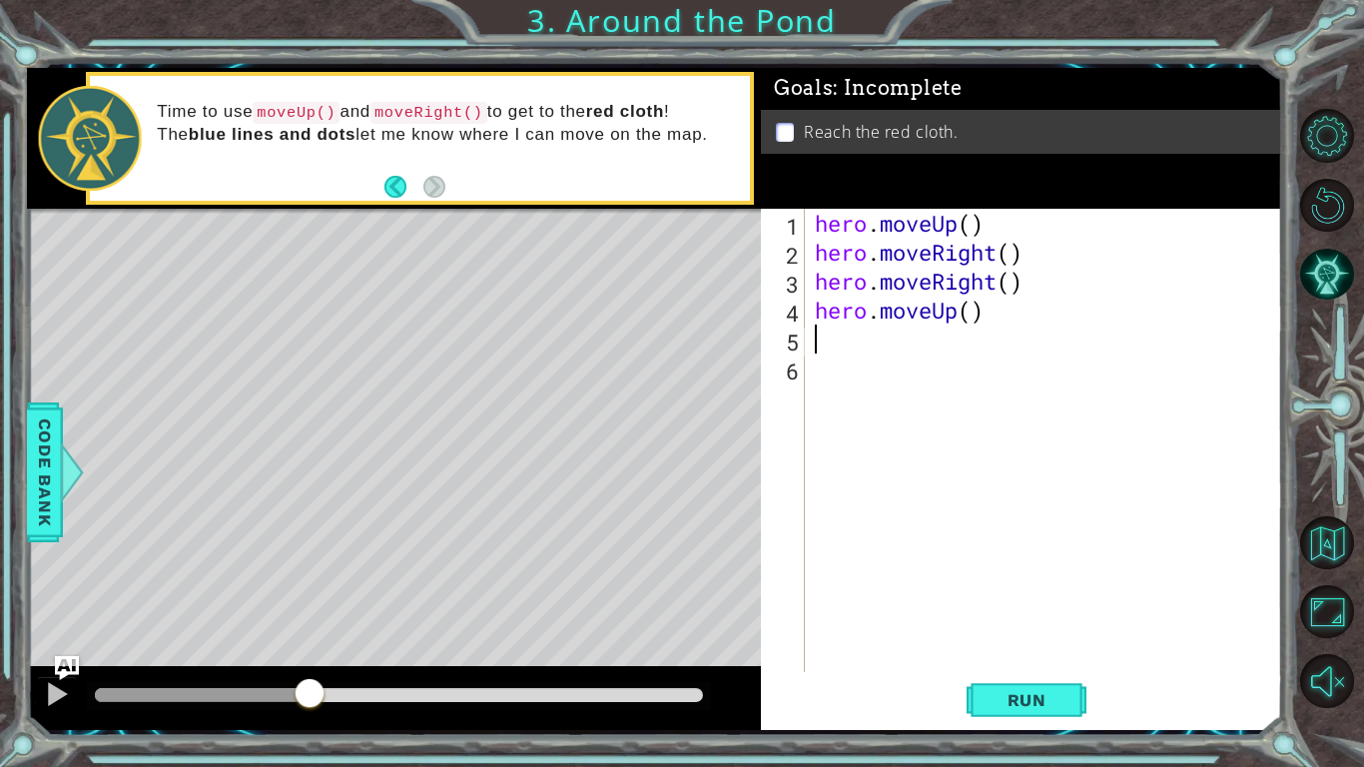
drag, startPoint x: 92, startPoint y: 693, endPoint x: 315, endPoint y: 766, distance: 234.3
click at [315, 645] on div "1 ההההההההההההההההההההההההההההההההההההההההההההההההההההההההההההההההההההההההההההה…" at bounding box center [682, 383] width 1364 height 767
click at [50, 645] on div at bounding box center [57, 694] width 26 height 26
drag, startPoint x: 429, startPoint y: 691, endPoint x: 23, endPoint y: 686, distance: 406.5
click at [23, 645] on div "1 ההההההההההההההההההההההההההההההההההההההההההההההההההההההההההההההההההההההההההההה…" at bounding box center [682, 383] width 1364 height 767
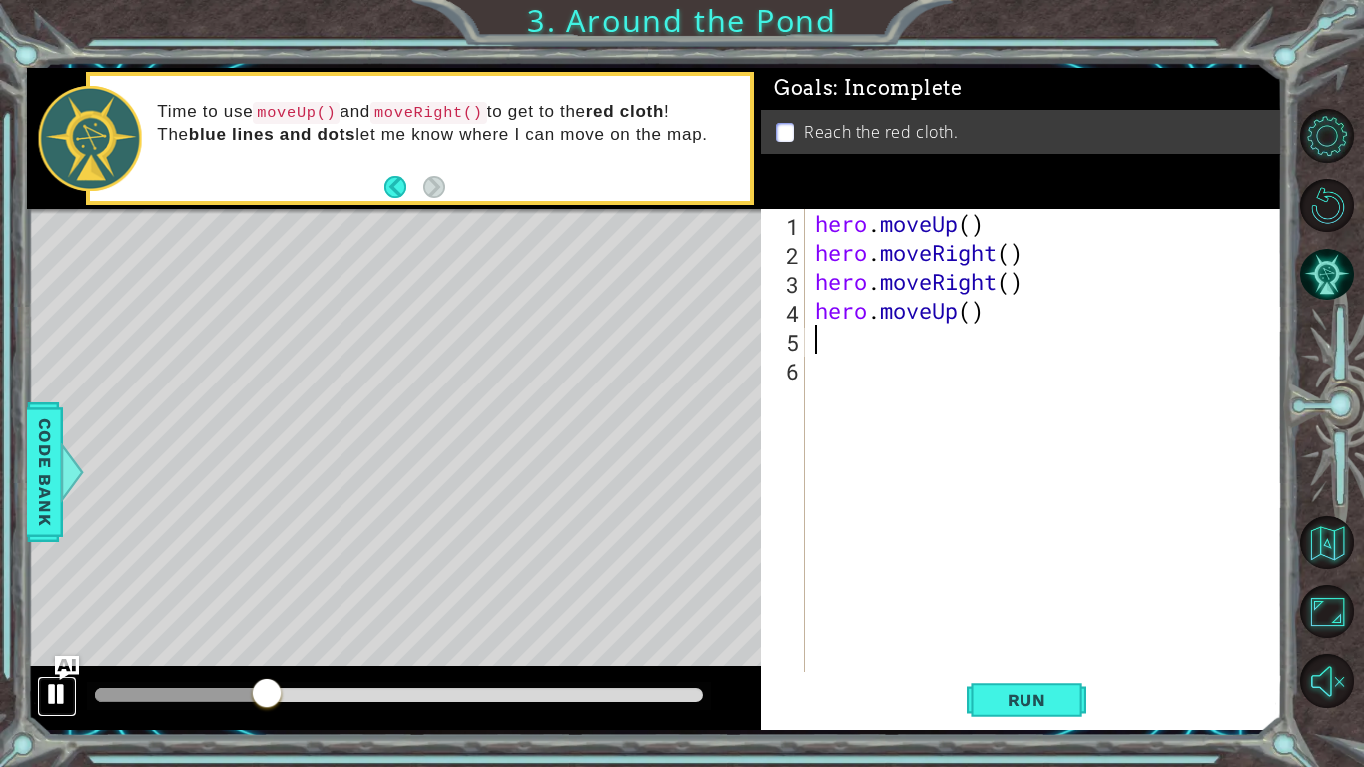
click at [59, 645] on div at bounding box center [57, 694] width 26 height 26
click at [98, 645] on div at bounding box center [184, 695] width 179 height 14
click at [1040, 645] on button "Run" at bounding box center [1027, 700] width 120 height 52
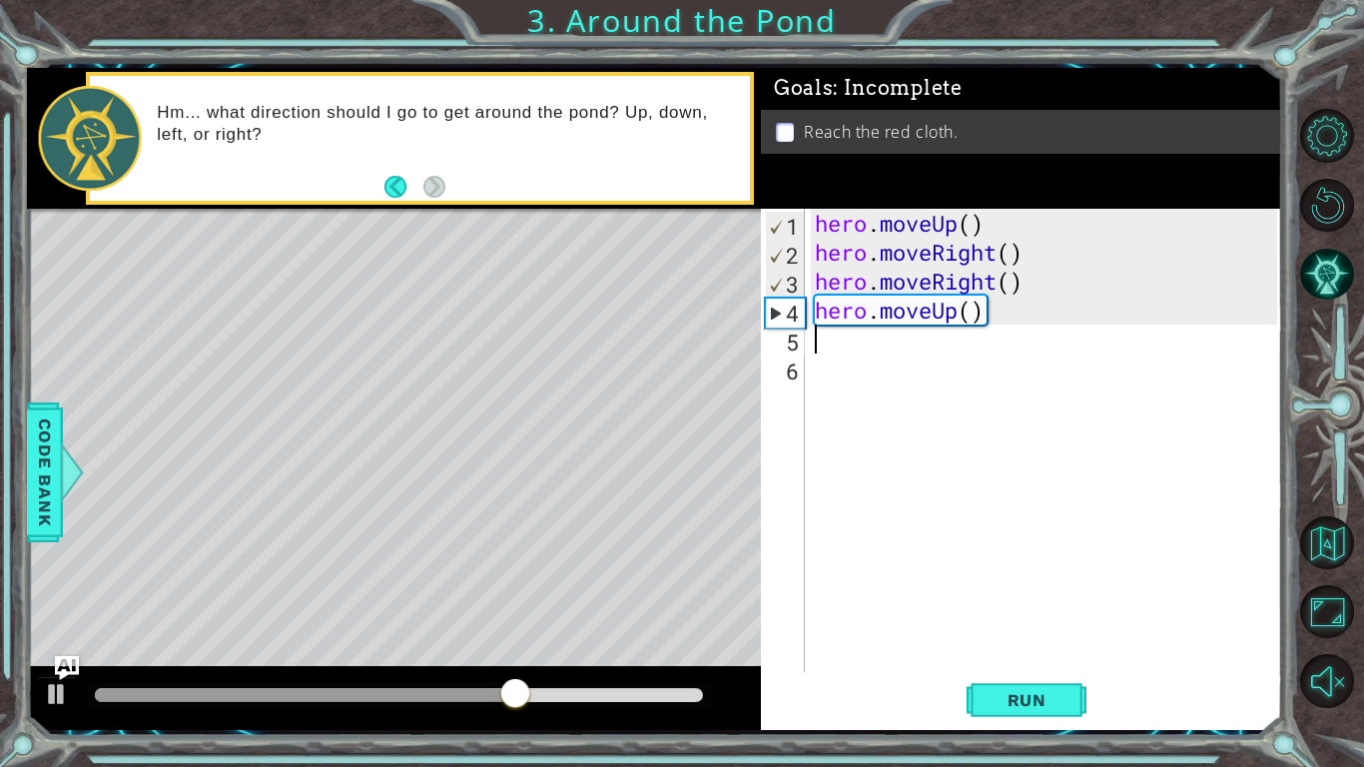
click at [1023, 294] on div "hero . moveUp ( ) hero . moveRight ( ) hero . moveRight ( ) hero . moveUp ( )" at bounding box center [1049, 469] width 476 height 521
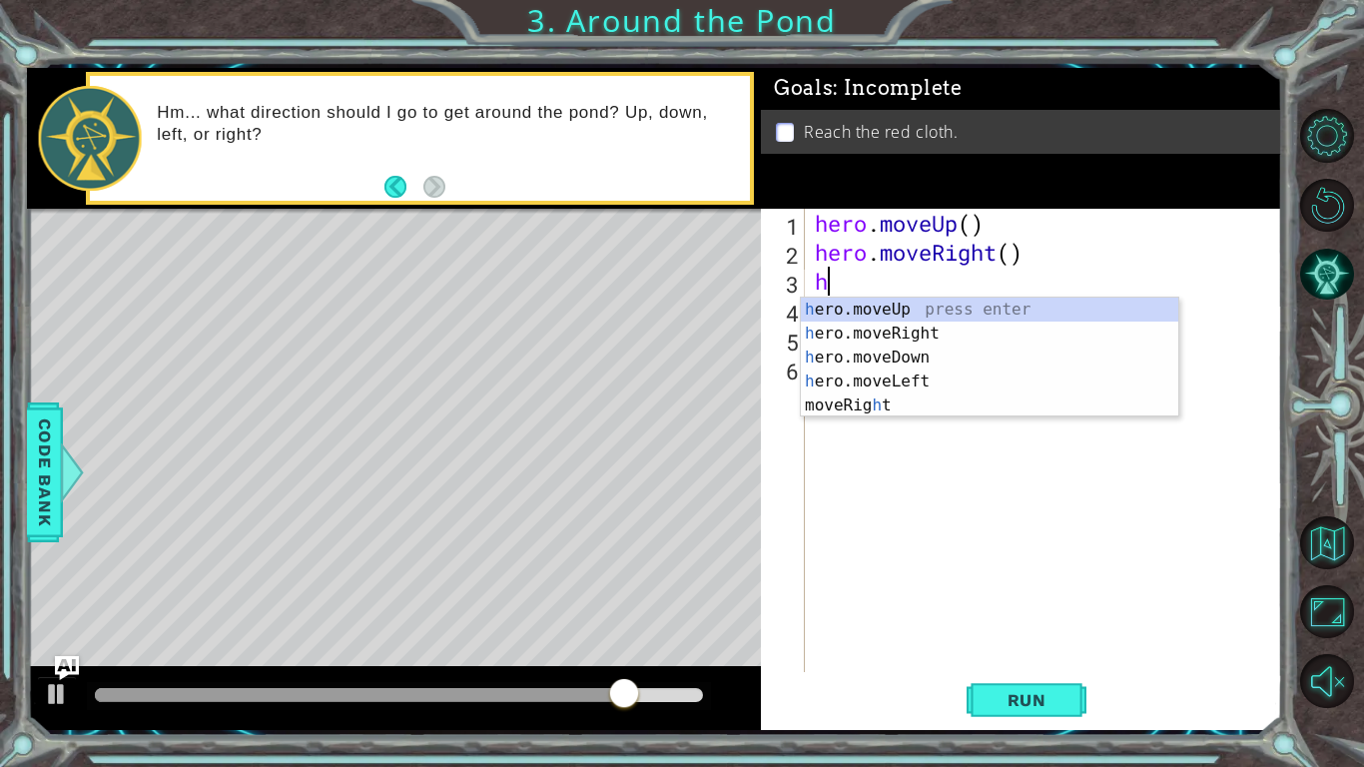
type textarea "h"
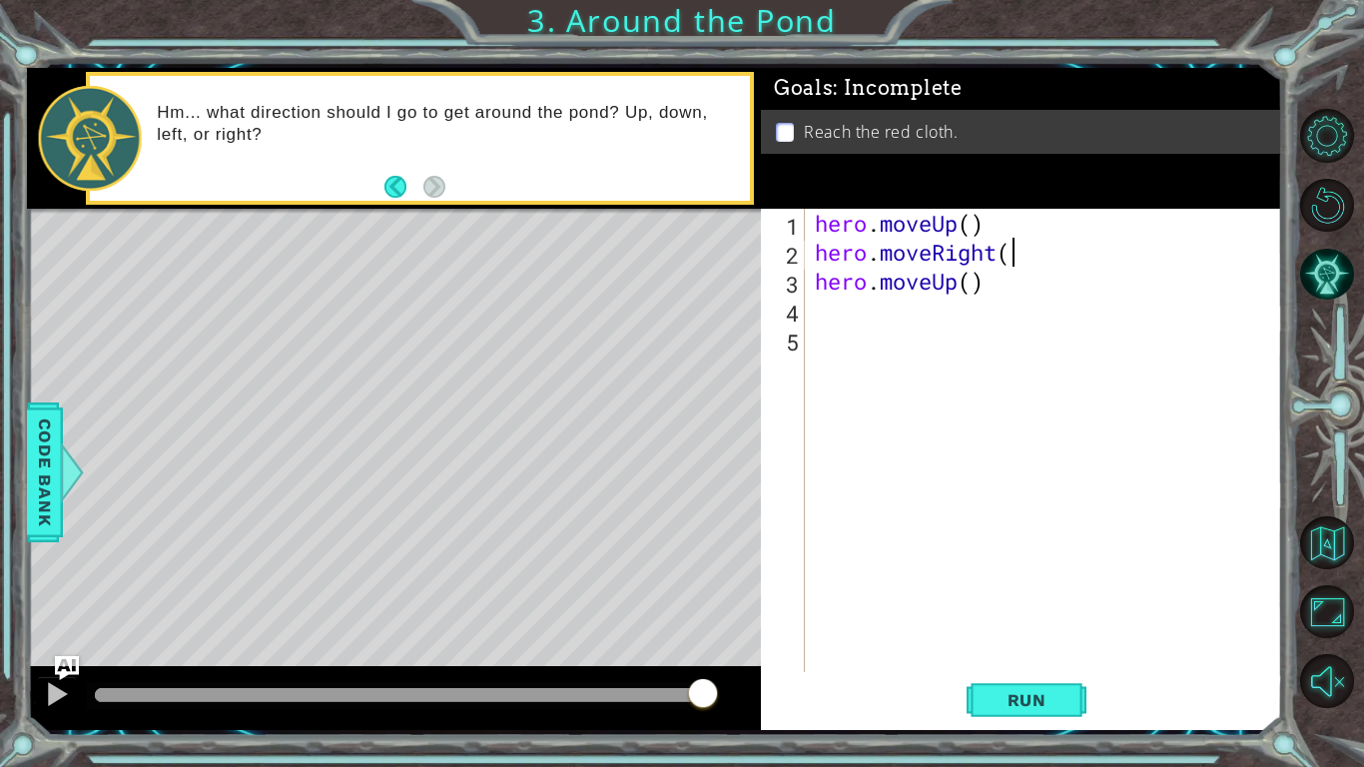
scroll to position [0, 8]
type textarea "hero.moveRight()"
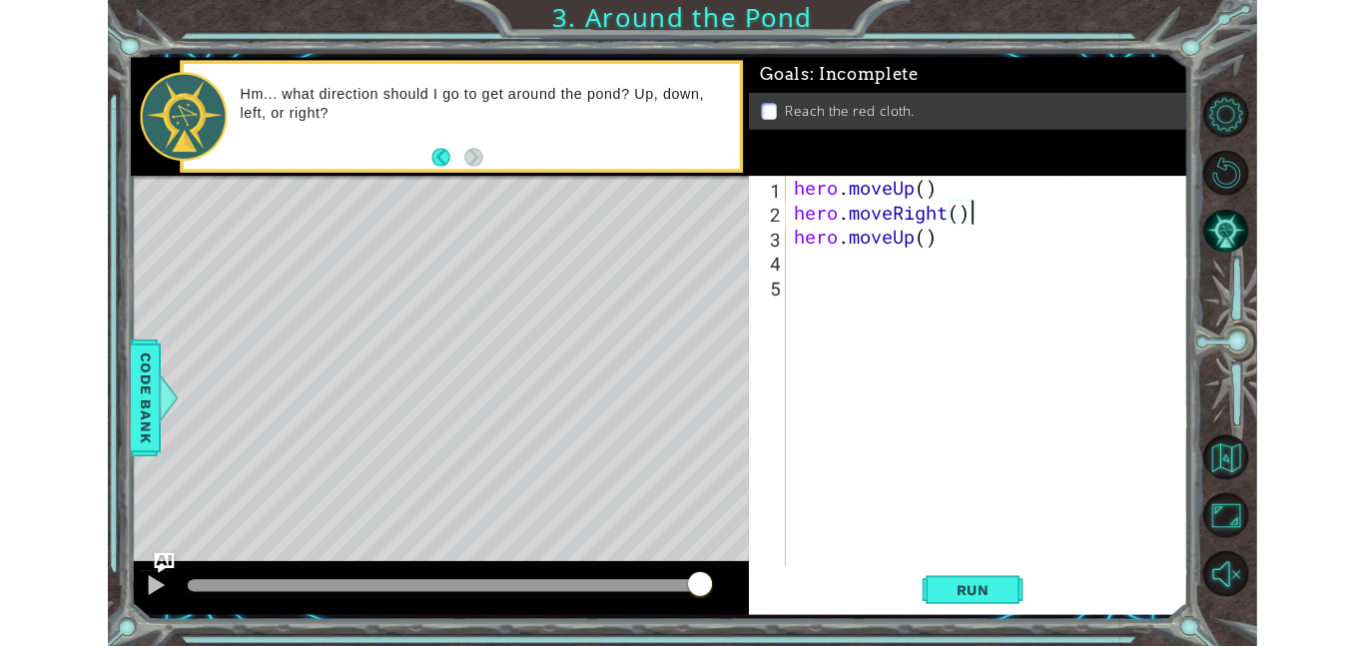
scroll to position [0, 0]
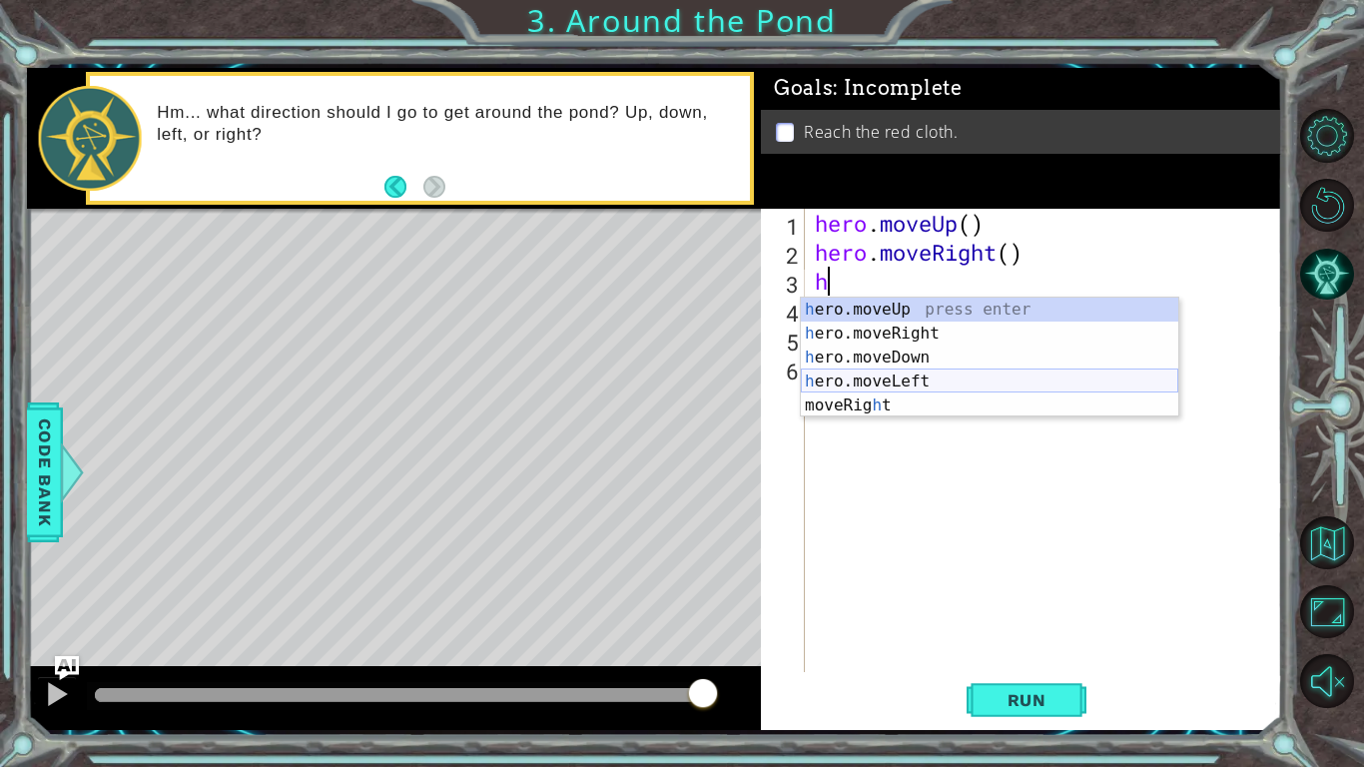
click at [894, 382] on div "h ero.moveUp press enter h ero.moveRight press enter h ero.moveDown press enter…" at bounding box center [990, 382] width 378 height 168
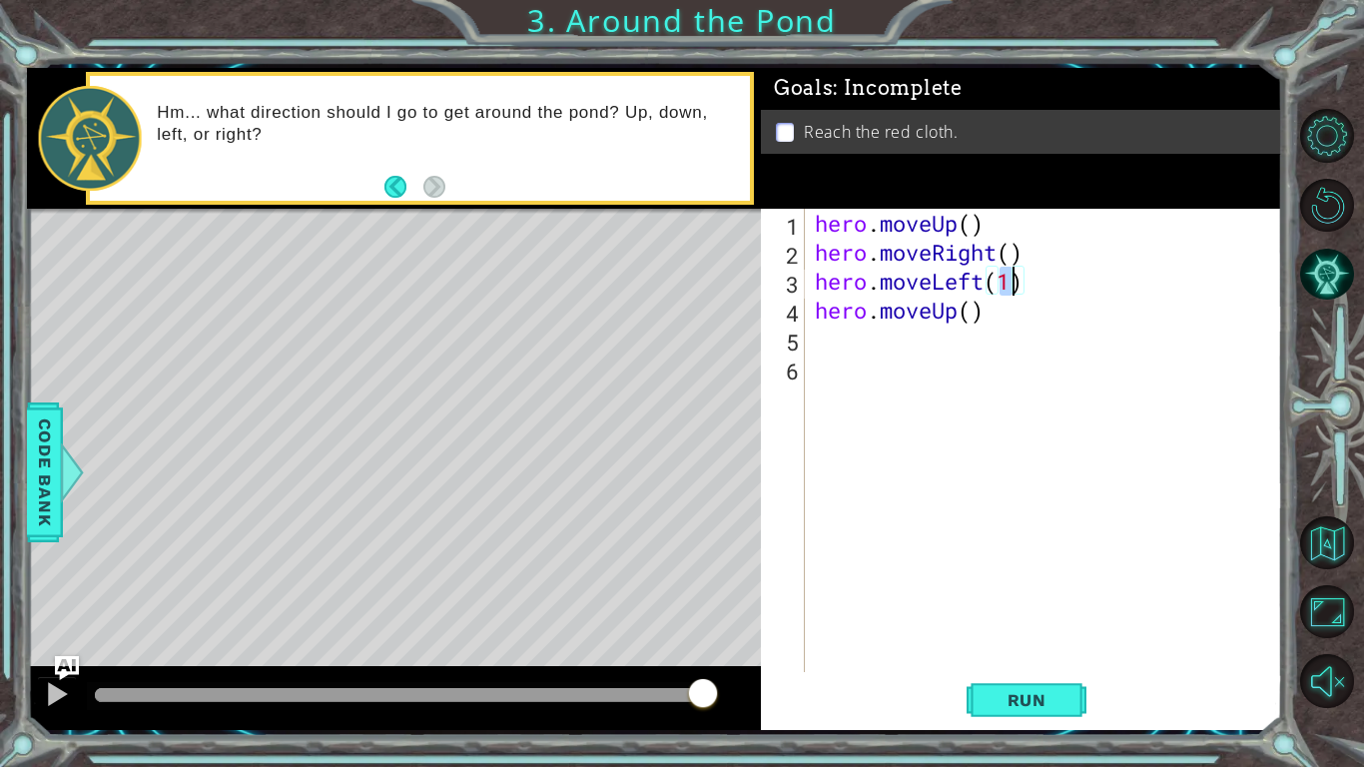
type textarea "hero.moveLeft()"
click at [827, 344] on div "hero . moveUp ( ) hero . moveRight ( ) hero . moveLeft ( ) hero . moveUp ( )" at bounding box center [1049, 469] width 476 height 521
